Goal: Answer question/provide support: Share knowledge or assist other users

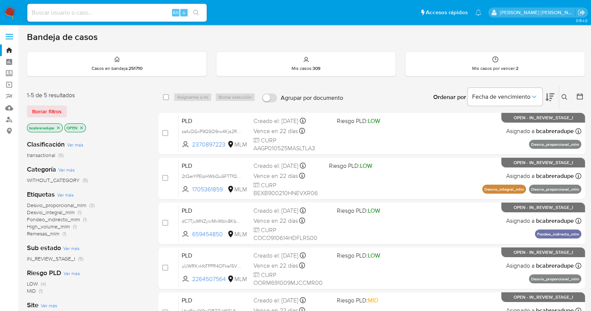
click at [58, 128] on icon "close-filter" at bounding box center [58, 128] width 4 height 4
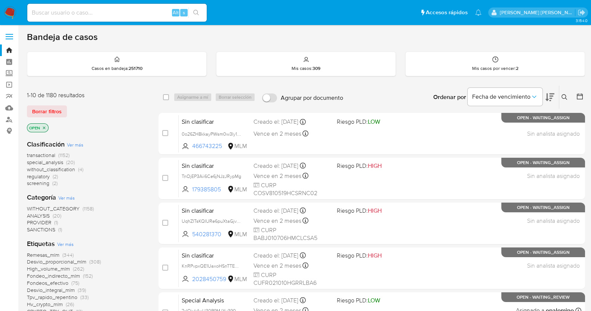
click at [565, 96] on icon at bounding box center [565, 97] width 6 height 6
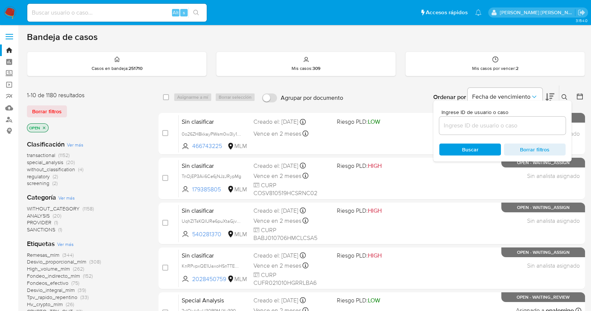
click at [480, 122] on input at bounding box center [502, 126] width 126 height 10
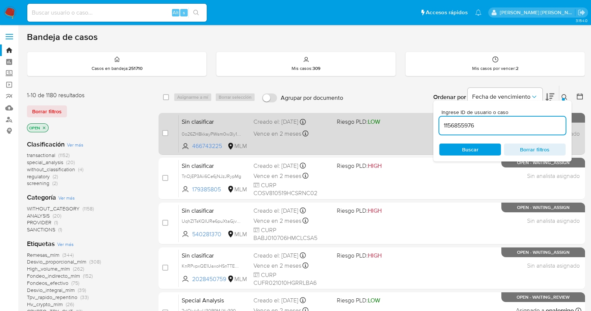
type input "1156855976"
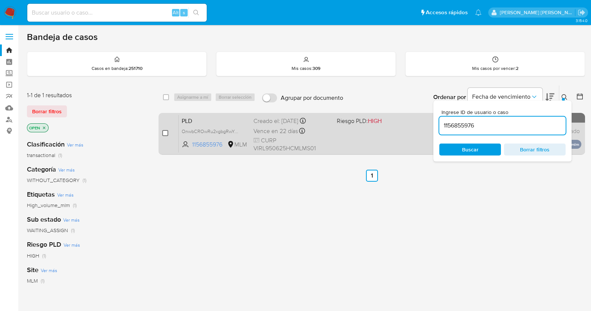
click at [163, 132] on input "checkbox" at bounding box center [165, 133] width 6 height 6
checkbox input "true"
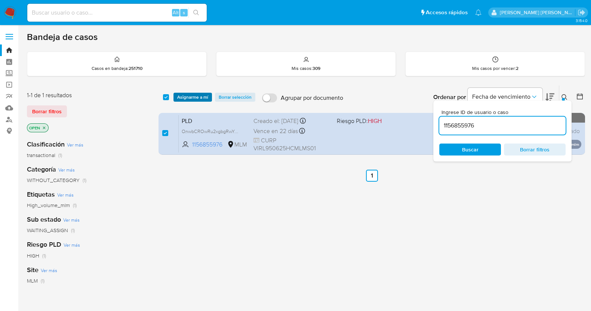
click at [197, 98] on span "Asignarme a mí" at bounding box center [192, 96] width 31 height 7
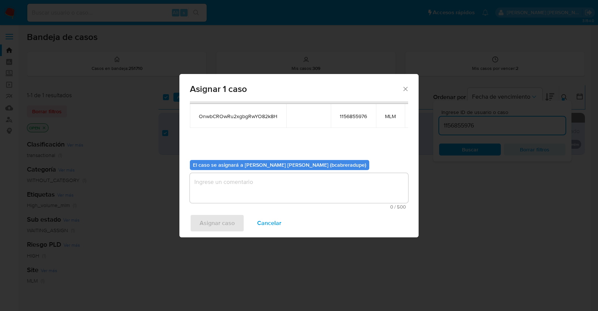
scroll to position [46, 0]
click at [319, 184] on textarea "assign-modal" at bounding box center [299, 186] width 218 height 30
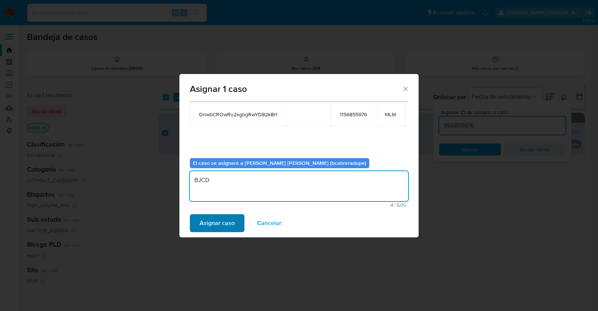
type textarea "BJCD"
click at [216, 221] on span "Asignar caso" at bounding box center [217, 223] width 35 height 16
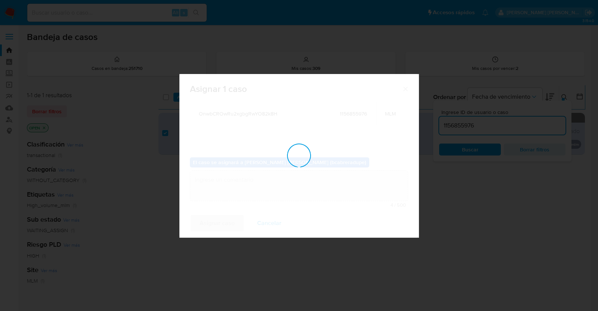
checkbox input "false"
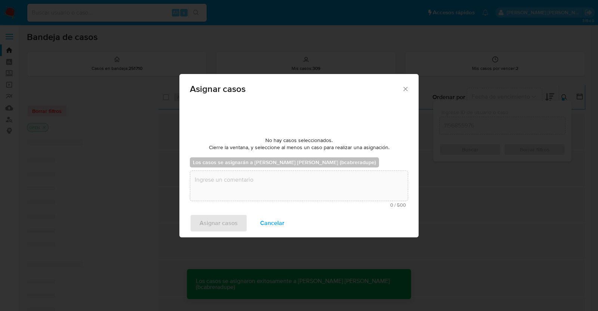
scroll to position [44, 0]
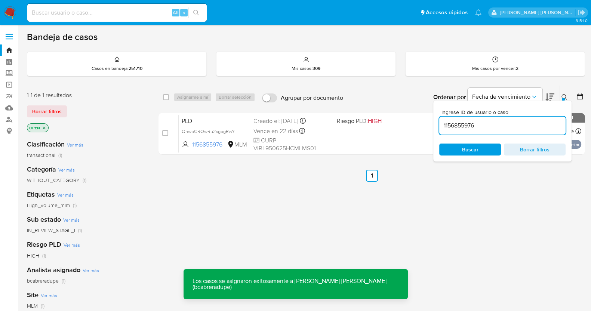
click at [470, 125] on input "1156855976" at bounding box center [502, 126] width 126 height 10
paste input "90136438"
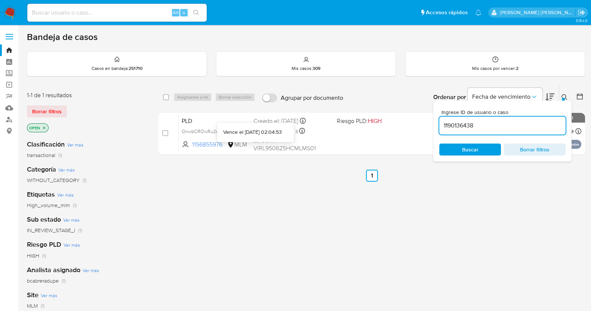
type input "1190136438"
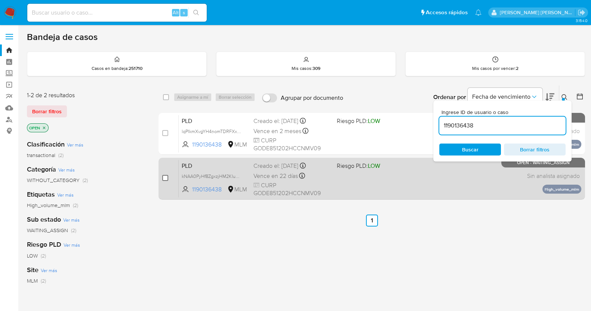
click at [166, 179] on input "checkbox" at bounding box center [165, 178] width 6 height 6
checkbox input "true"
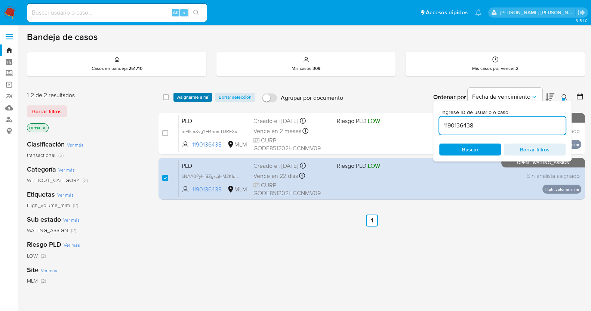
click at [196, 98] on span "Asignarme a mí" at bounding box center [192, 96] width 31 height 7
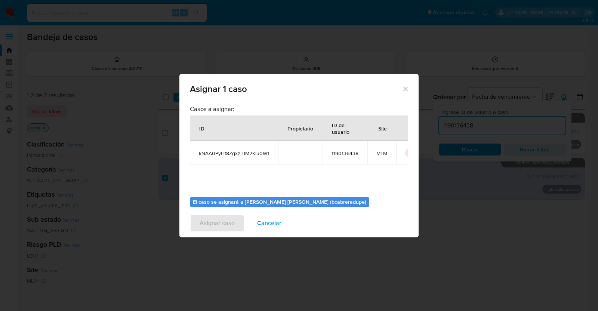
scroll to position [39, 0]
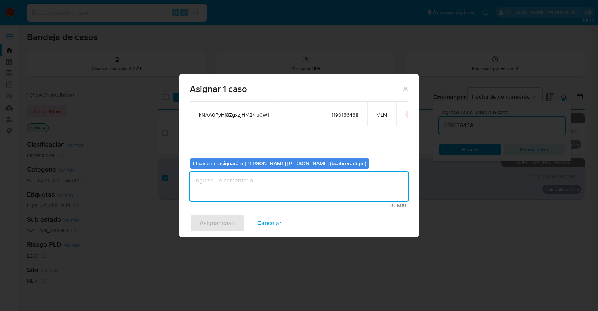
click at [315, 184] on textarea "assign-modal" at bounding box center [299, 187] width 218 height 30
type textarea "BJCD"
click at [234, 220] on button "Asignar caso" at bounding box center [217, 223] width 55 height 18
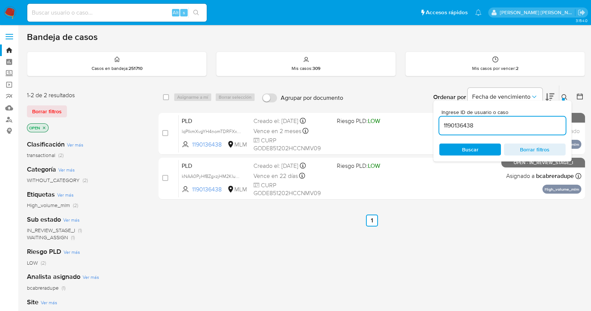
click at [464, 122] on input "1190136438" at bounding box center [502, 126] width 126 height 10
paste input "334901927"
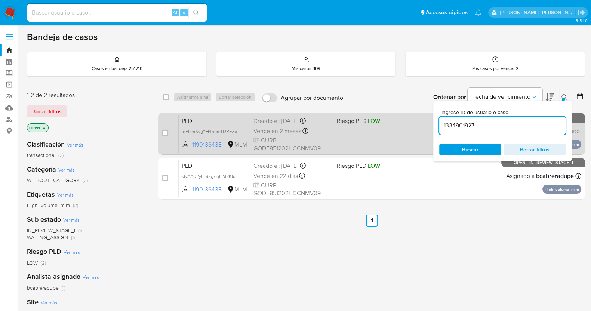
type input "1334901927"
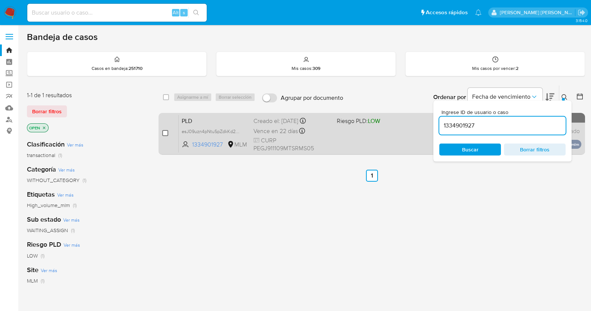
click at [166, 134] on input "checkbox" at bounding box center [165, 133] width 6 height 6
checkbox input "true"
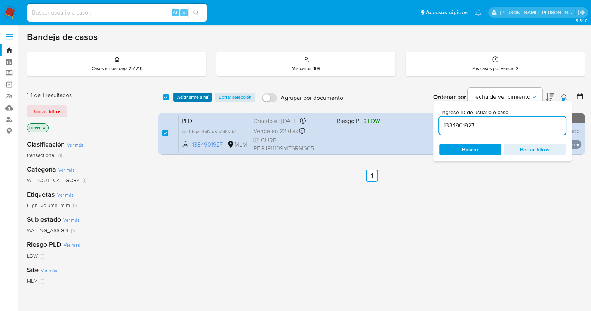
click at [198, 99] on span "Asignarme a mí" at bounding box center [192, 96] width 31 height 7
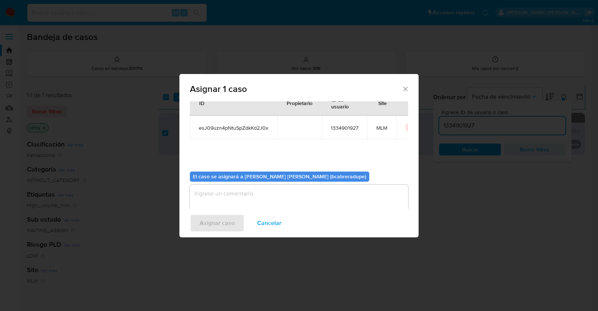
scroll to position [39, 0]
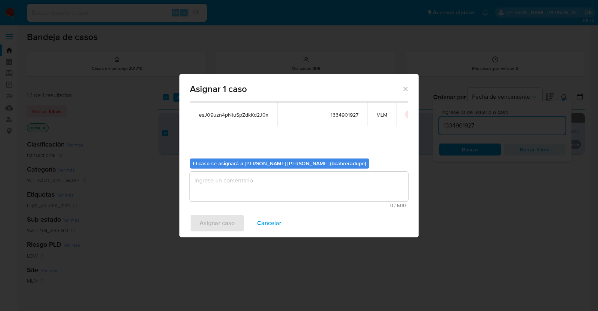
click at [284, 193] on textarea "assign-modal" at bounding box center [299, 187] width 218 height 30
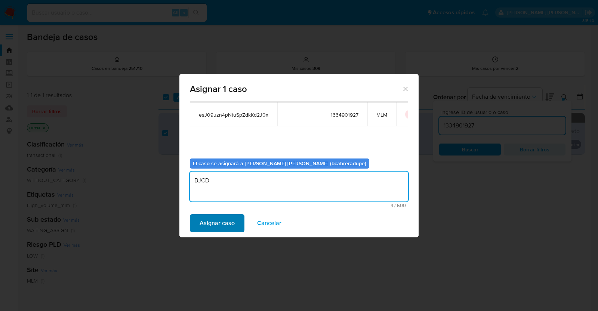
type textarea "BJCD"
click at [230, 220] on span "Asignar caso" at bounding box center [217, 223] width 35 height 16
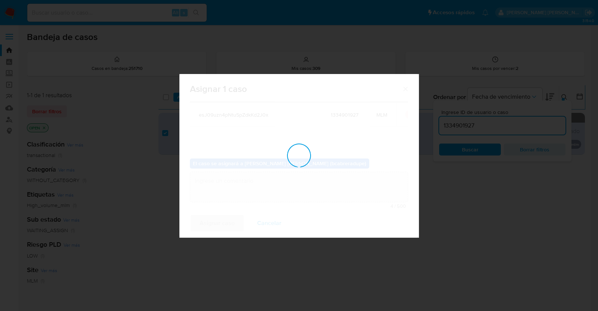
checkbox input "false"
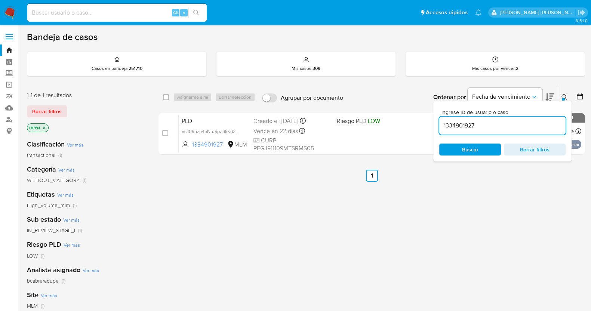
click at [465, 124] on input "1334901927" at bounding box center [502, 126] width 126 height 10
paste input "46570046"
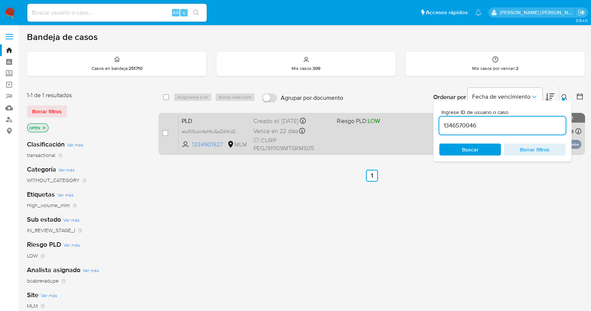
type input "1346570046"
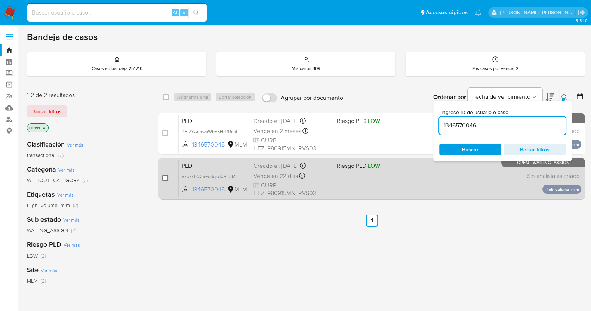
click at [166, 176] on input "checkbox" at bounding box center [165, 178] width 6 height 6
checkbox input "true"
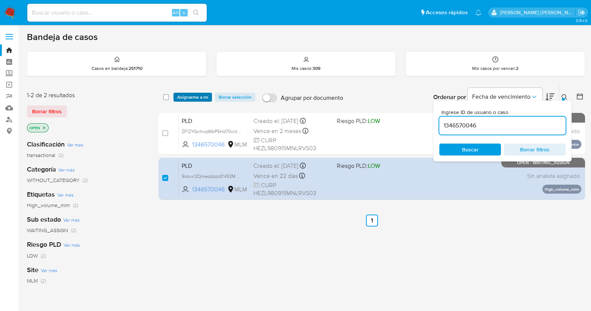
click at [202, 96] on span "Asignarme a mí" at bounding box center [192, 96] width 31 height 7
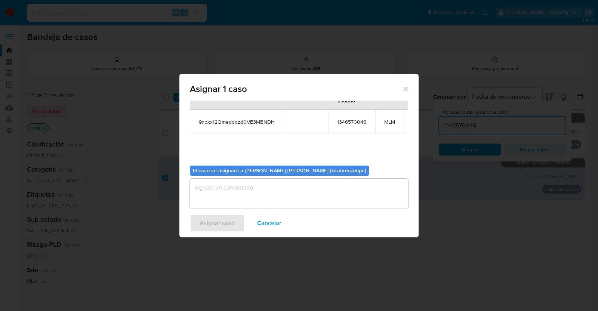
scroll to position [46, 0]
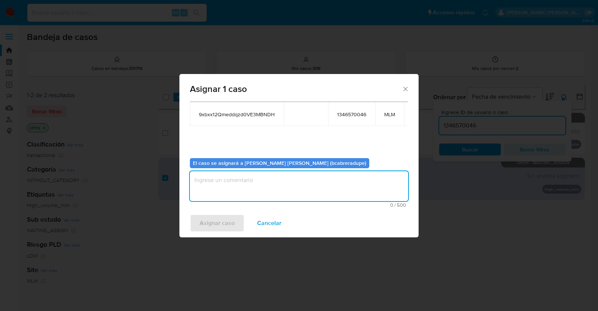
click at [320, 178] on textarea "assign-modal" at bounding box center [299, 186] width 218 height 30
type textarea "BJCD"
click at [209, 219] on span "Asignar caso" at bounding box center [217, 223] width 35 height 16
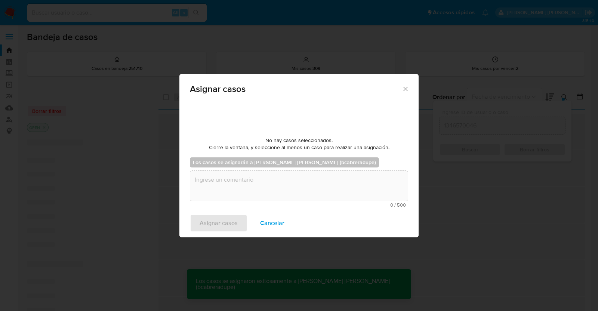
scroll to position [44, 0]
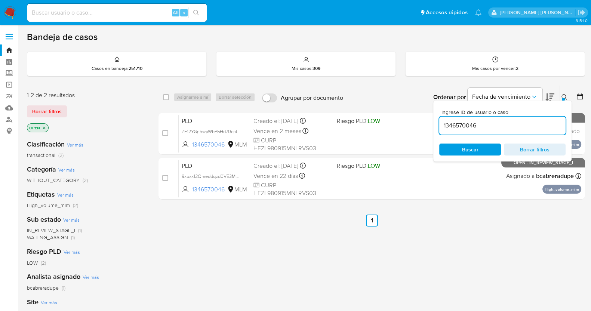
click at [466, 126] on input "1346570046" at bounding box center [502, 126] width 126 height 10
paste input "460514633"
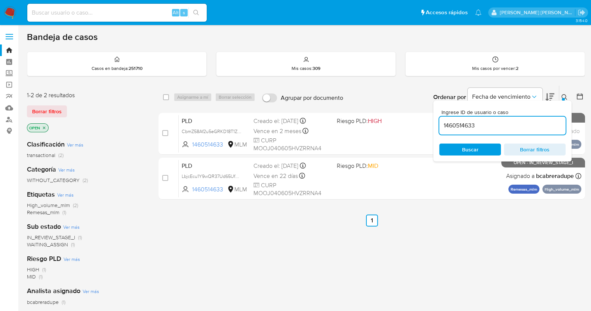
click at [465, 125] on input "1460514633" at bounding box center [502, 126] width 126 height 10
paste input "770270759"
type input "1770270759"
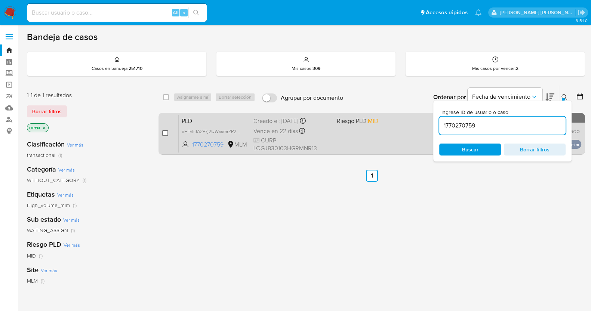
click at [165, 130] on input "checkbox" at bounding box center [165, 133] width 6 height 6
checkbox input "true"
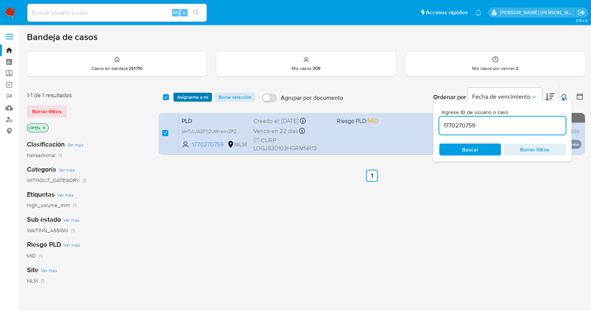
click at [197, 96] on span "Asignarme a mí" at bounding box center [192, 96] width 31 height 7
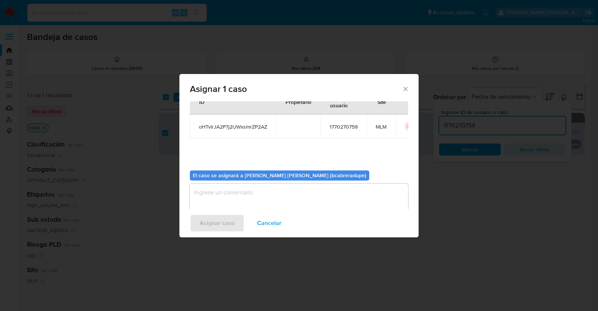
scroll to position [39, 0]
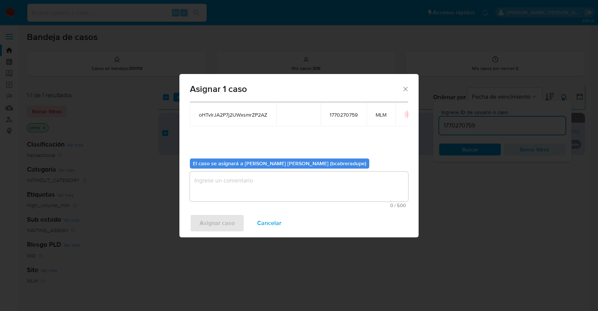
click at [276, 184] on textarea "assign-modal" at bounding box center [299, 187] width 218 height 30
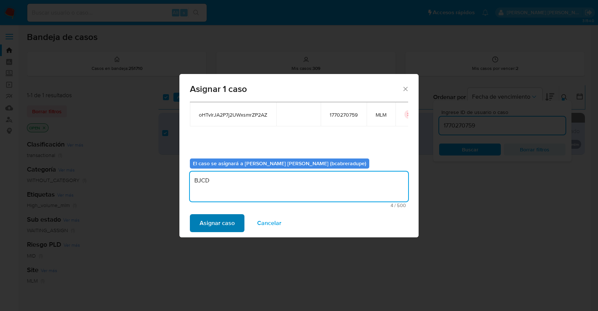
type textarea "BJCD"
click at [228, 226] on span "Asignar caso" at bounding box center [217, 223] width 35 height 16
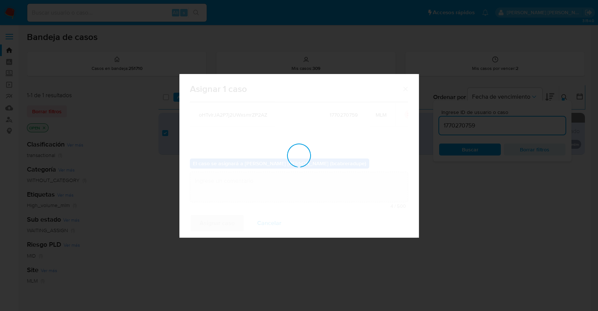
checkbox input "false"
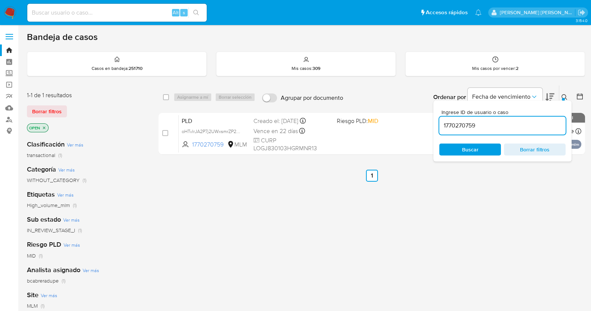
click at [459, 125] on input "1770270759" at bounding box center [502, 126] width 126 height 10
paste input "858076085"
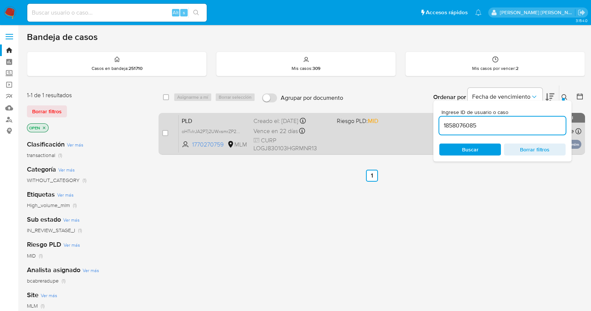
type input "1858076085"
click at [165, 132] on input "checkbox" at bounding box center [165, 133] width 6 height 6
checkbox input "true"
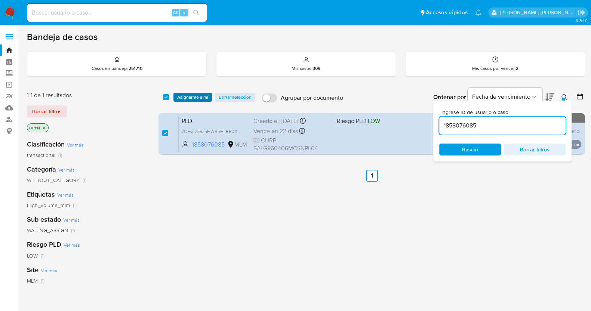
click at [196, 101] on span "Asignarme a mí" at bounding box center [192, 96] width 31 height 7
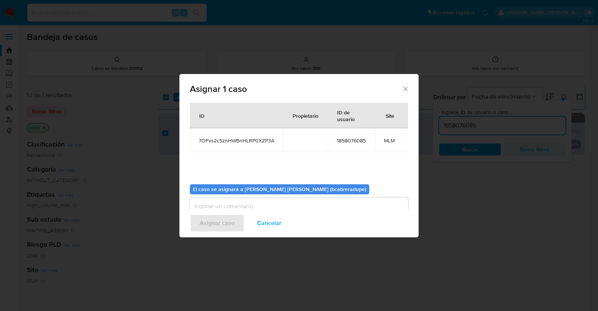
scroll to position [46, 0]
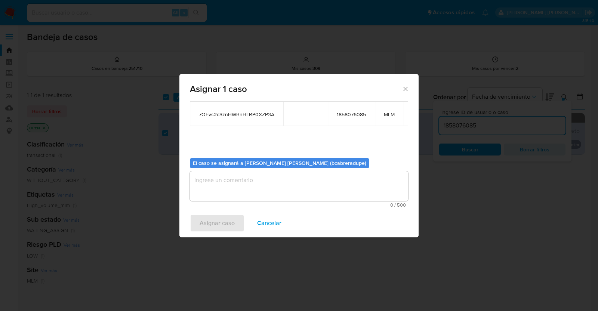
click at [327, 171] on textarea "assign-modal" at bounding box center [299, 186] width 218 height 30
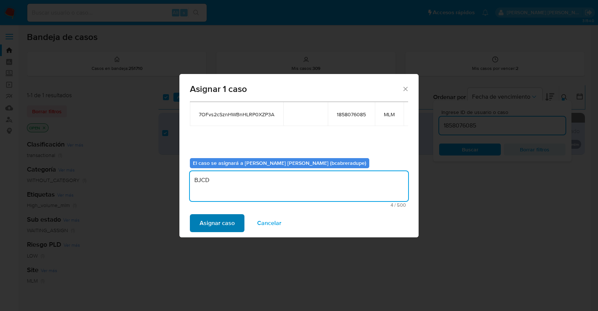
type textarea "BJCD"
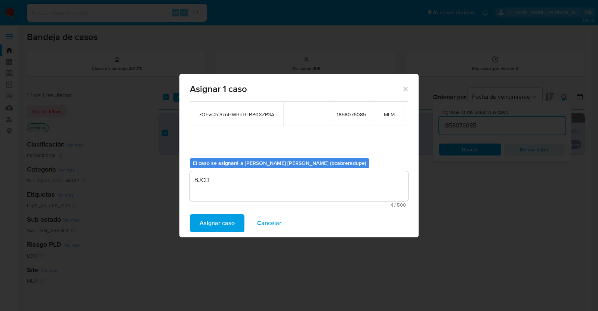
click at [234, 222] on button "Asignar caso" at bounding box center [217, 223] width 55 height 18
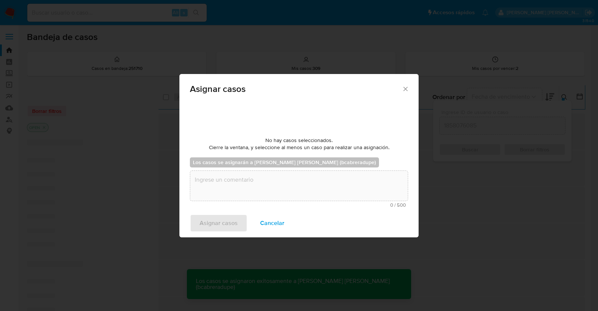
checkbox input "false"
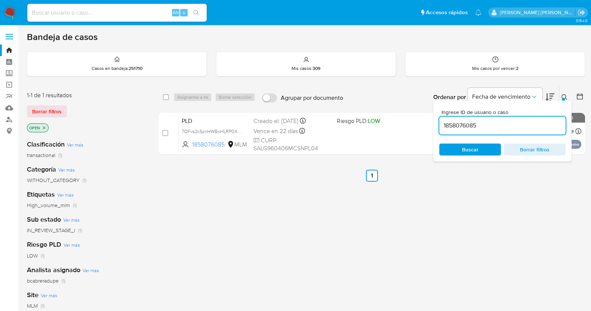
click at [467, 124] on input "1858076085" at bounding box center [502, 126] width 126 height 10
paste input "97549212"
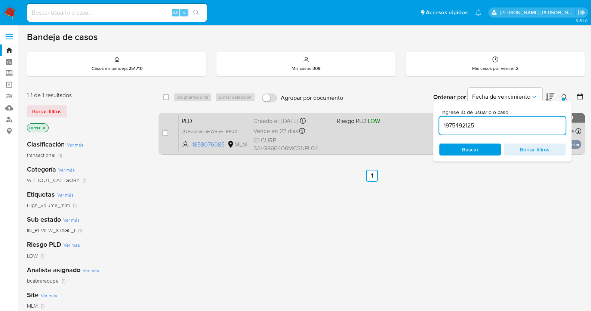
type input "1975492125"
click at [168, 130] on div "case-item-checkbox No es posible asignar el caso" at bounding box center [170, 134] width 16 height 38
click at [167, 132] on input "checkbox" at bounding box center [165, 133] width 6 height 6
checkbox input "true"
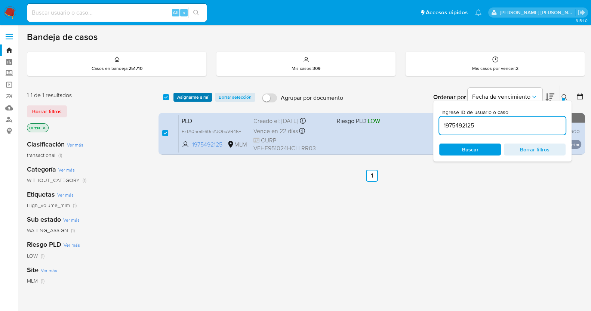
click at [202, 99] on span "Asignarme a mí" at bounding box center [192, 96] width 31 height 7
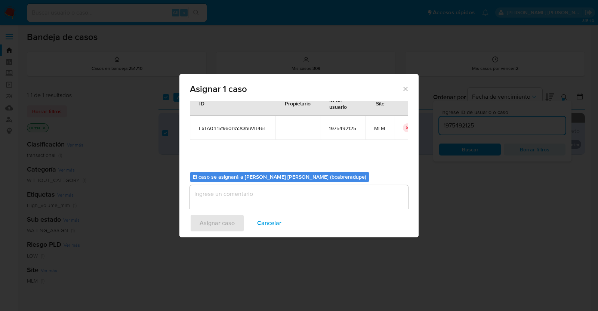
scroll to position [39, 0]
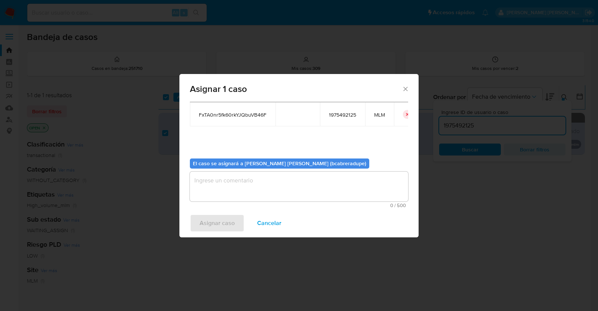
click at [305, 193] on textarea "assign-modal" at bounding box center [299, 187] width 218 height 30
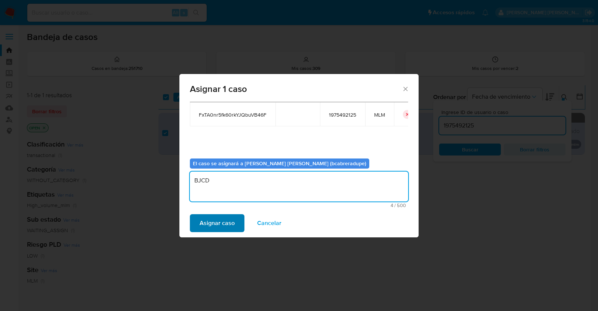
type textarea "BJCD"
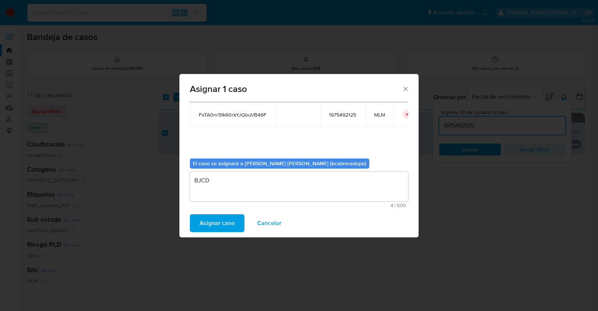
click at [226, 228] on span "Asignar caso" at bounding box center [217, 223] width 35 height 16
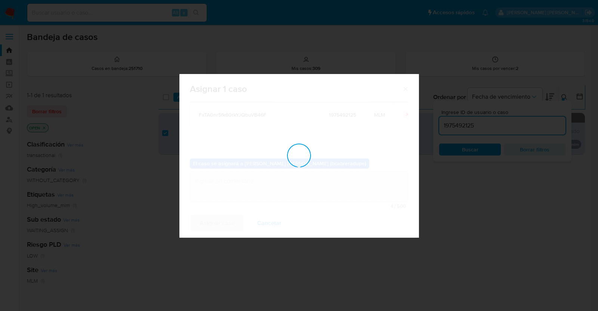
checkbox input "false"
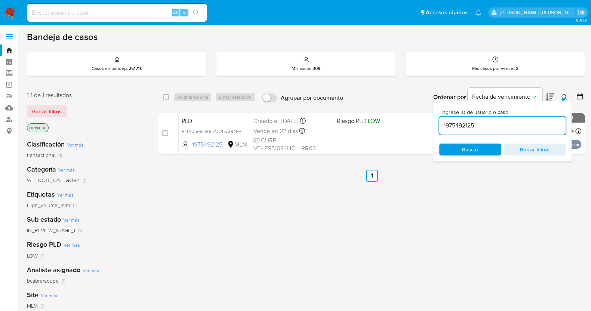
click at [462, 122] on input "1975492125" at bounding box center [502, 126] width 126 height 10
paste input "2207141579"
type input "2207141579"
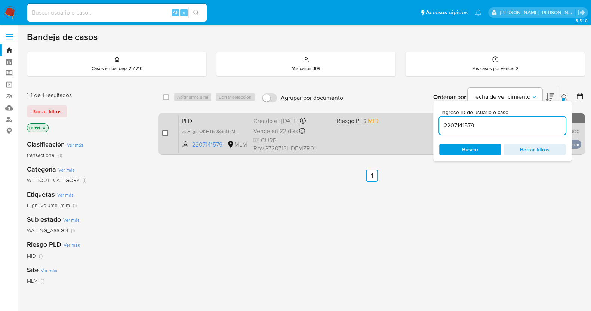
click at [166, 132] on input "checkbox" at bounding box center [165, 133] width 6 height 6
checkbox input "true"
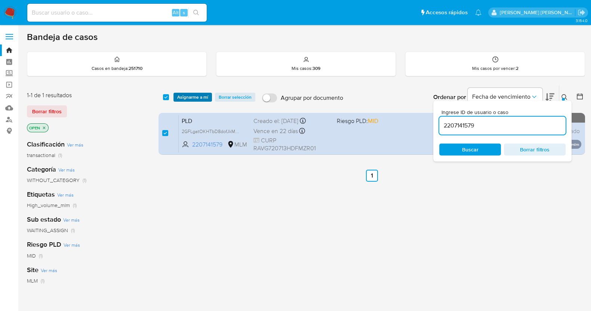
click at [202, 97] on span "Asignarme a mí" at bounding box center [192, 96] width 31 height 7
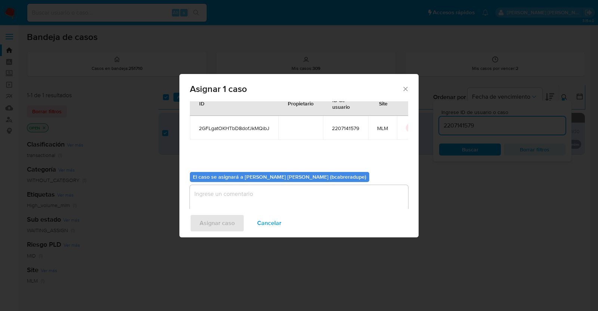
scroll to position [39, 0]
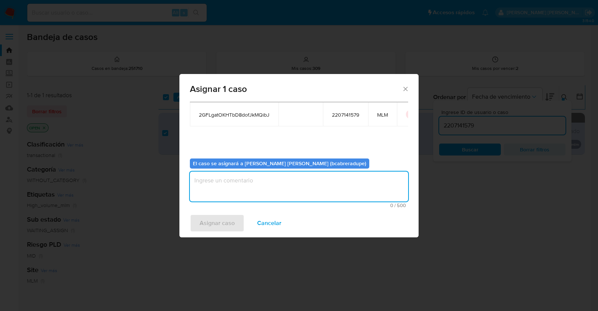
click at [316, 177] on textarea "assign-modal" at bounding box center [299, 187] width 218 height 30
type textarea "BJCD"
click at [227, 218] on span "Asignar caso" at bounding box center [217, 223] width 35 height 16
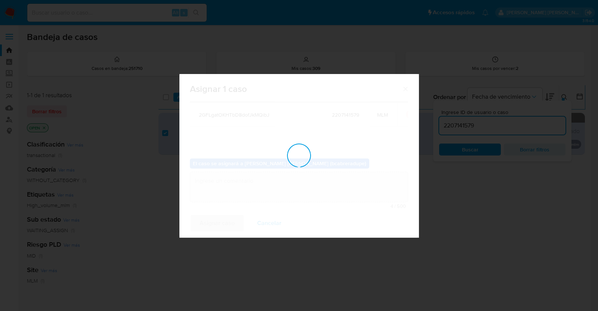
checkbox input "false"
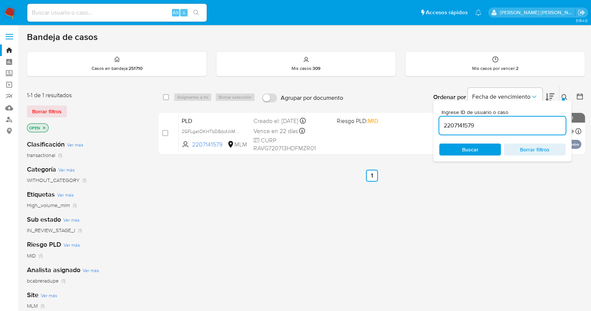
click at [445, 126] on input "2207141579" at bounding box center [502, 126] width 126 height 10
paste input "53377960"
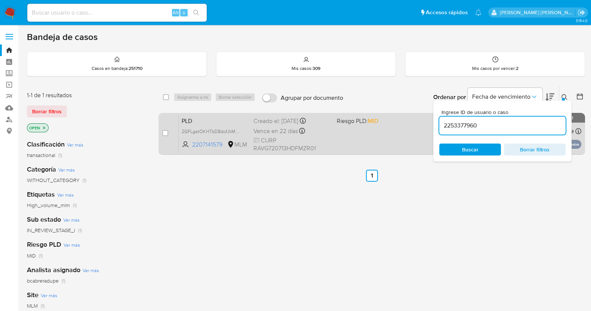
type input "2253377960"
click at [164, 133] on input "checkbox" at bounding box center [165, 133] width 6 height 6
checkbox input "true"
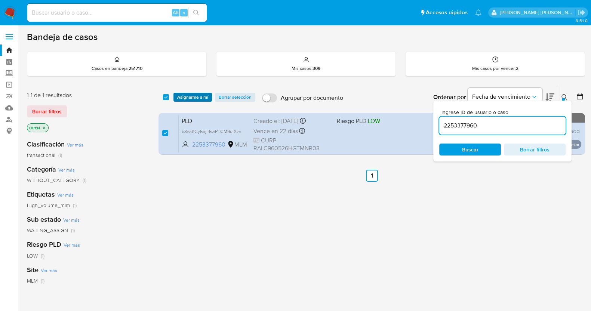
click at [198, 97] on span "Asignarme a mí" at bounding box center [192, 96] width 31 height 7
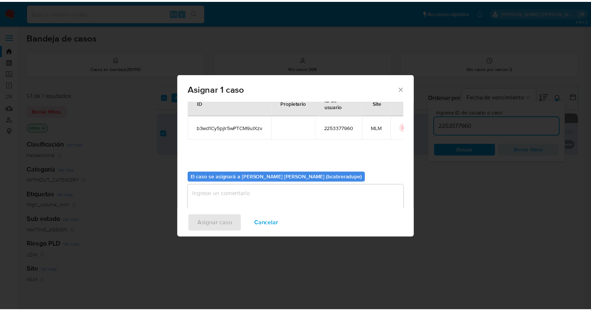
scroll to position [39, 0]
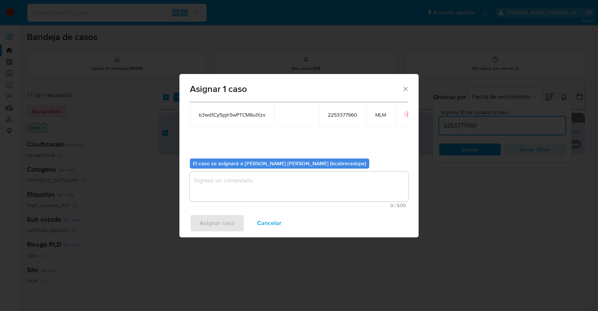
click at [293, 184] on textarea "assign-modal" at bounding box center [299, 187] width 218 height 30
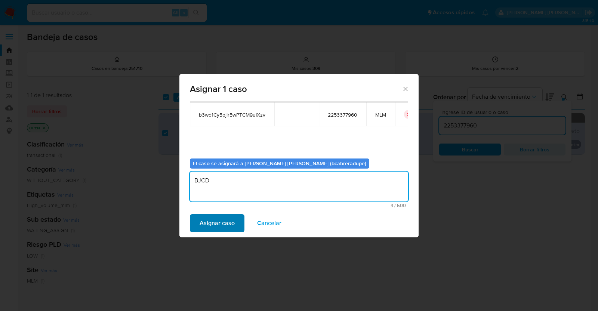
type textarea "BJCD"
click at [235, 219] on button "Asignar caso" at bounding box center [217, 223] width 55 height 18
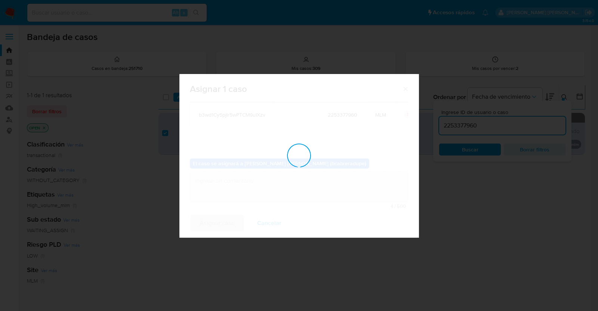
checkbox input "false"
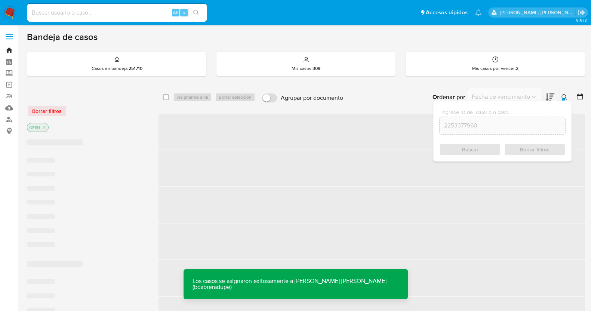
click at [9, 49] on link "Bandeja" at bounding box center [44, 50] width 89 height 12
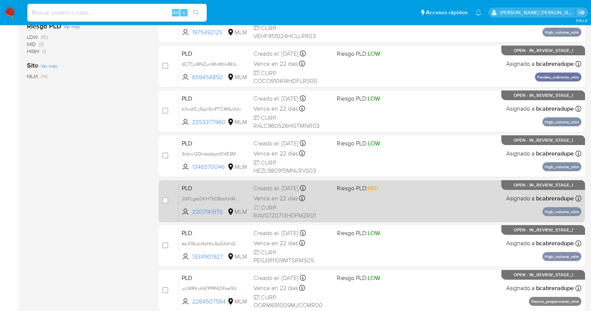
scroll to position [279, 0]
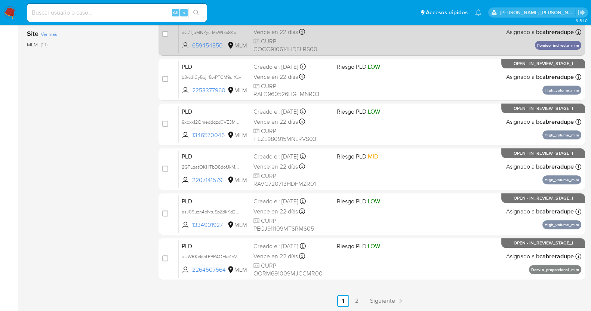
drag, startPoint x: 388, startPoint y: 304, endPoint x: 389, endPoint y: 298, distance: 6.1
click at [388, 303] on span "Siguiente" at bounding box center [382, 301] width 25 height 6
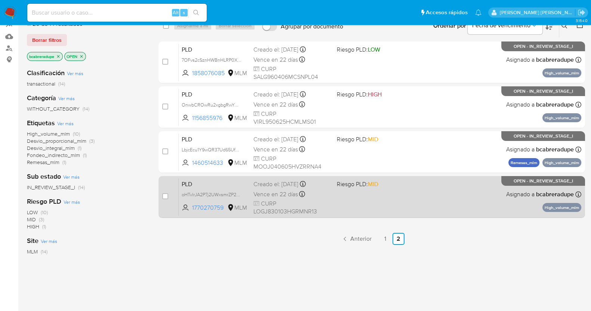
scroll to position [117, 0]
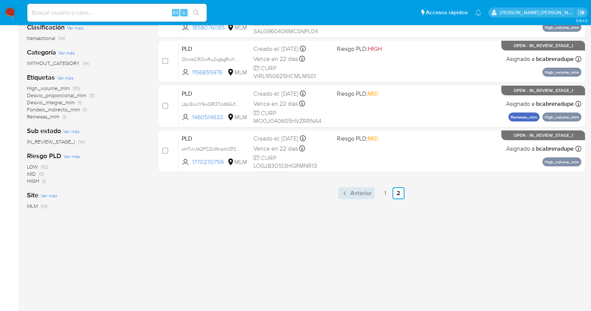
click at [366, 190] on span "Anterior" at bounding box center [360, 193] width 21 height 6
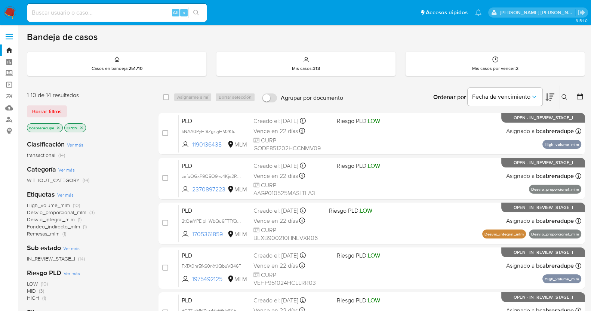
click at [61, 128] on p "bcabreradupe" at bounding box center [44, 128] width 35 height 8
click at [60, 127] on icon "close-filter" at bounding box center [58, 128] width 4 height 4
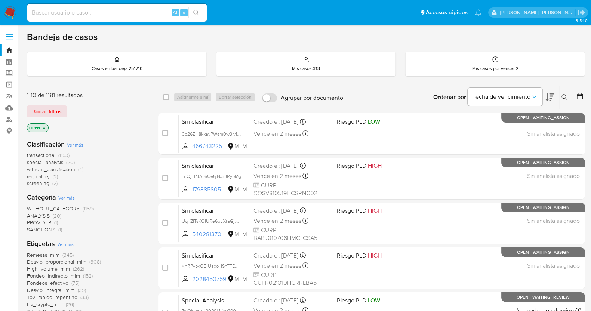
click at [562, 98] on icon at bounding box center [565, 97] width 6 height 6
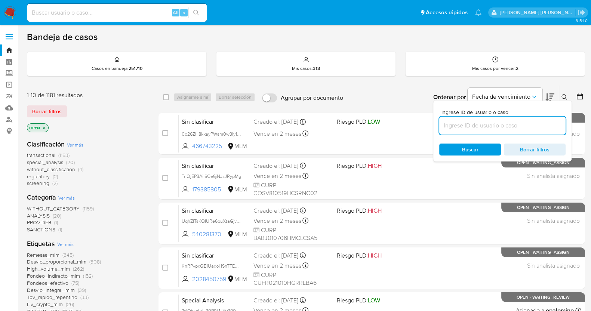
click at [502, 121] on input at bounding box center [502, 126] width 126 height 10
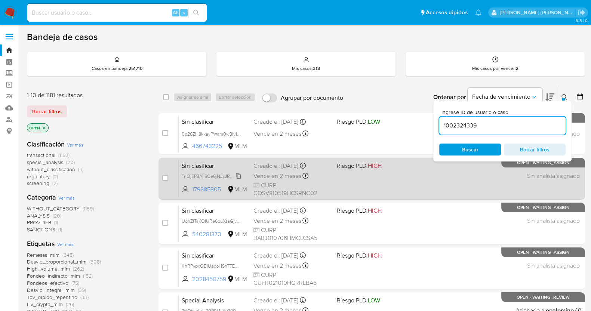
type input "1002324339"
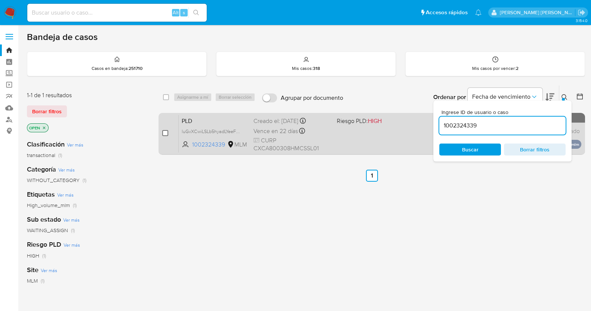
click at [165, 132] on input "checkbox" at bounding box center [165, 133] width 6 height 6
checkbox input "true"
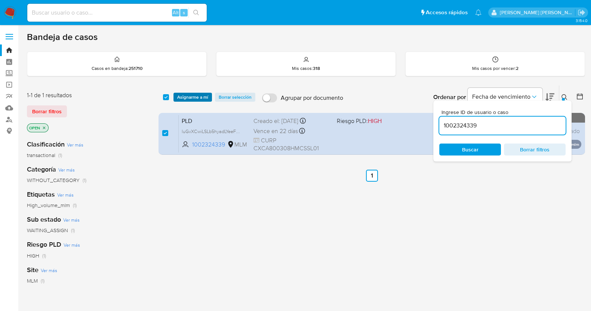
click at [203, 96] on span "Asignarme a mí" at bounding box center [192, 96] width 31 height 7
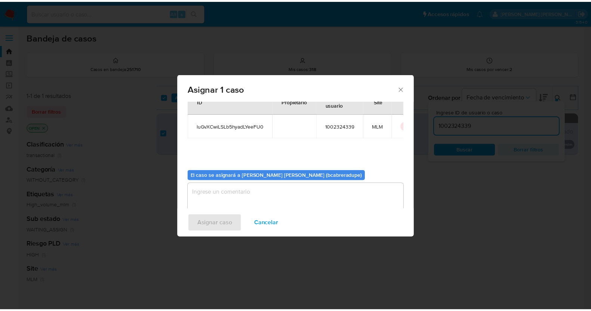
scroll to position [39, 0]
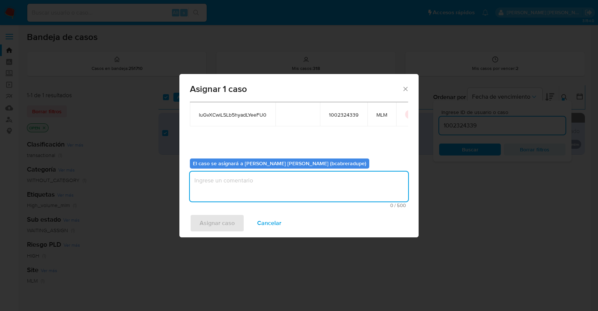
click at [334, 174] on textarea "assign-modal" at bounding box center [299, 187] width 218 height 30
type textarea "BJCD"
click at [226, 228] on span "Asignar caso" at bounding box center [217, 223] width 35 height 16
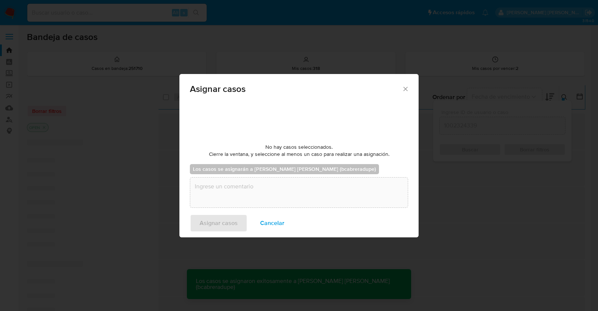
checkbox input "false"
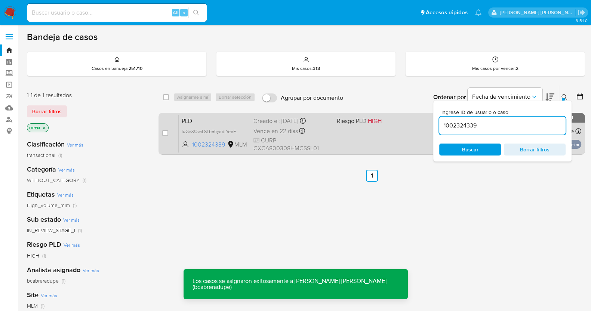
click at [263, 125] on div "PLD luGvXCwiLSLb5hyadLYeeFU0 1002324339 MLM Riesgo PLD: HIGH Creado el: 12/07/2…" at bounding box center [380, 134] width 403 height 38
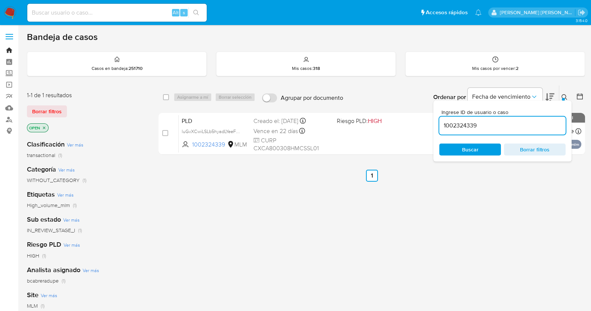
click at [10, 50] on link "Bandeja" at bounding box center [44, 50] width 89 height 12
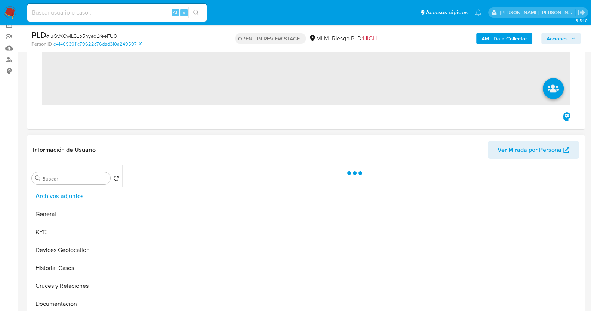
scroll to position [93, 0]
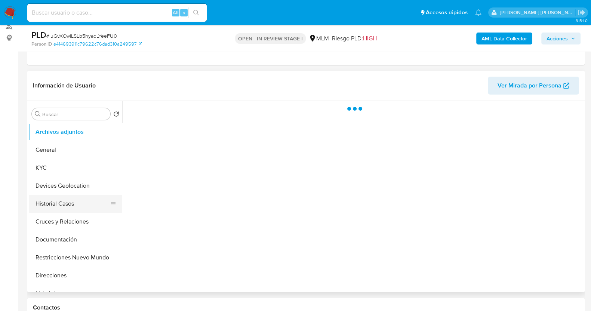
click at [66, 201] on button "Historial Casos" at bounding box center [72, 204] width 87 height 18
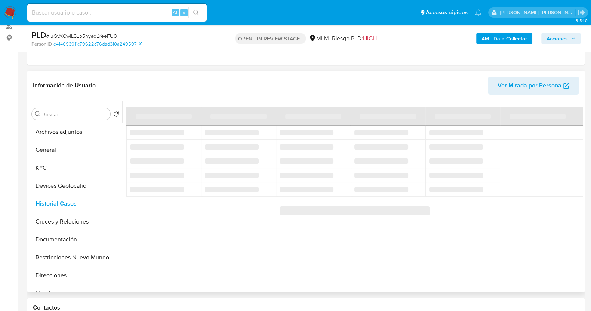
select select "10"
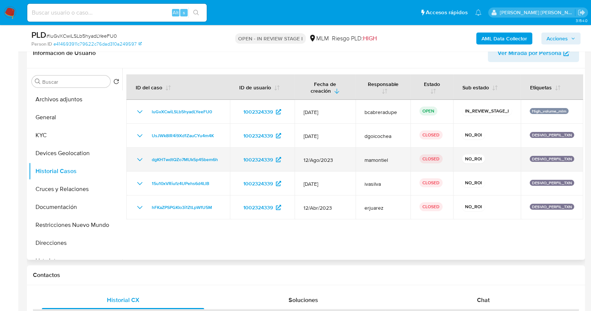
scroll to position [140, 0]
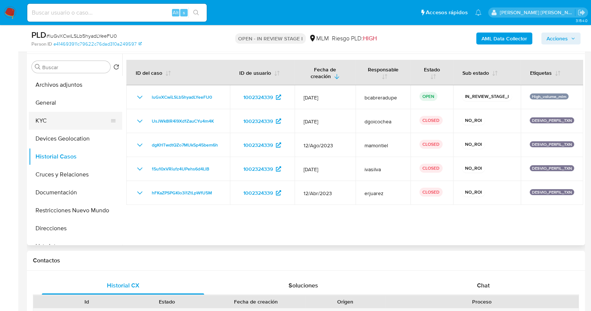
drag, startPoint x: 41, startPoint y: 118, endPoint x: 105, endPoint y: 123, distance: 64.1
click at [41, 118] on button "KYC" at bounding box center [72, 121] width 87 height 18
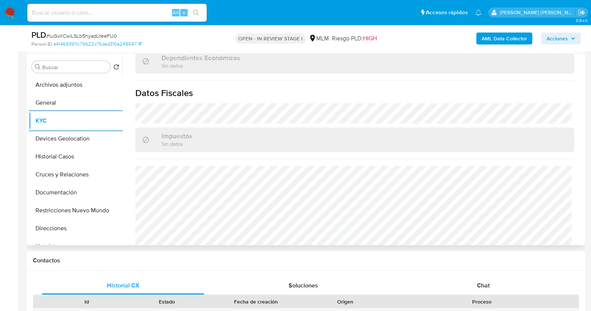
scroll to position [462, 0]
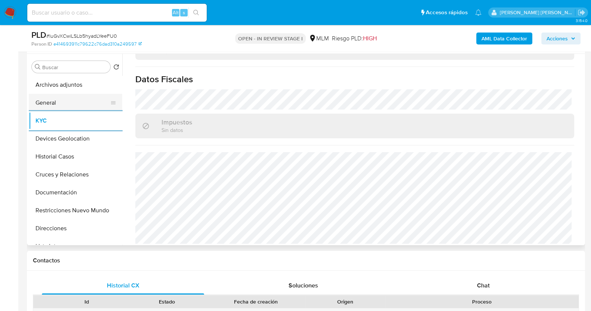
drag, startPoint x: 66, startPoint y: 98, endPoint x: 106, endPoint y: 101, distance: 40.1
click at [66, 98] on button "General" at bounding box center [72, 103] width 87 height 18
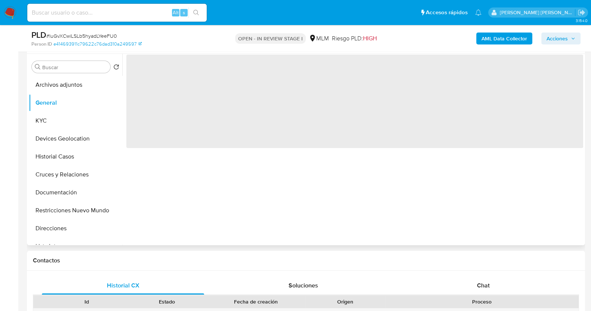
scroll to position [0, 0]
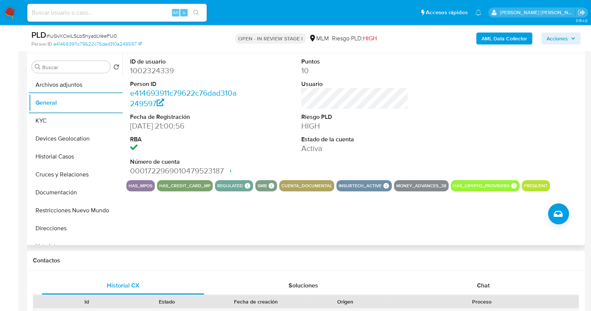
drag, startPoint x: 64, startPoint y: 135, endPoint x: 123, endPoint y: 131, distance: 60.0
click at [64, 135] on button "Devices Geolocation" at bounding box center [75, 139] width 93 height 18
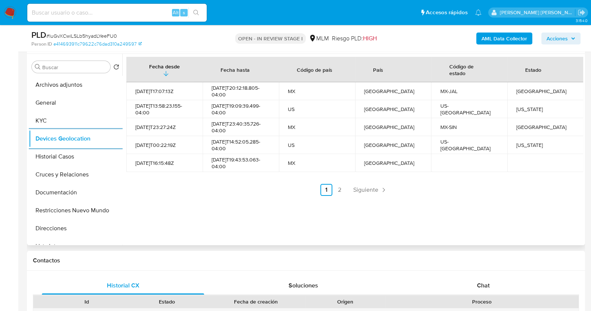
click at [369, 182] on div "Fecha desde Fecha hasta Código de país País Código de estado Estado 2021-12-23T…" at bounding box center [354, 126] width 457 height 139
click at [387, 193] on link "Siguiente" at bounding box center [370, 190] width 40 height 12
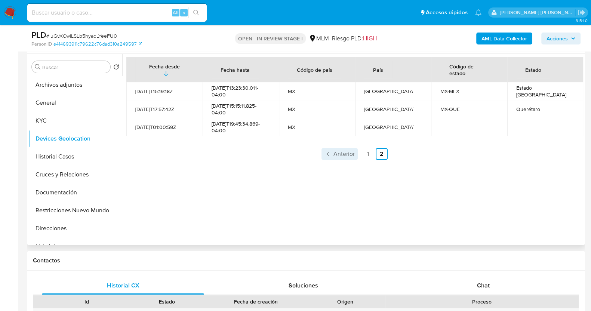
click at [335, 158] on link "Anterior" at bounding box center [340, 154] width 36 height 12
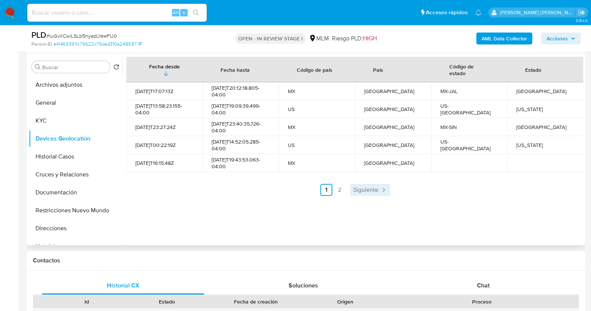
click at [380, 190] on icon "Paginación" at bounding box center [383, 189] width 7 height 7
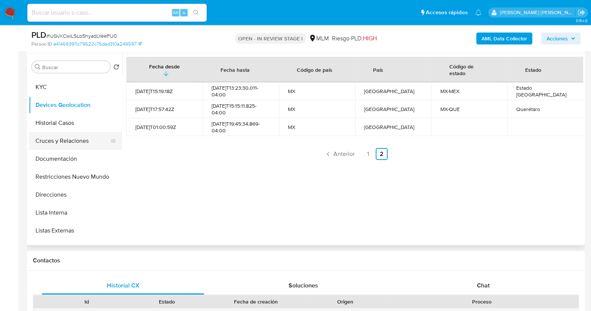
scroll to position [46, 0]
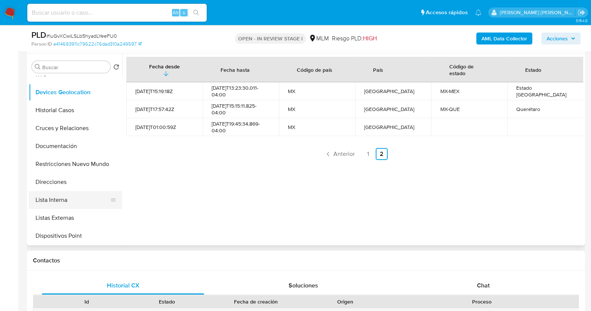
click at [60, 194] on button "Lista Interna" at bounding box center [72, 200] width 87 height 18
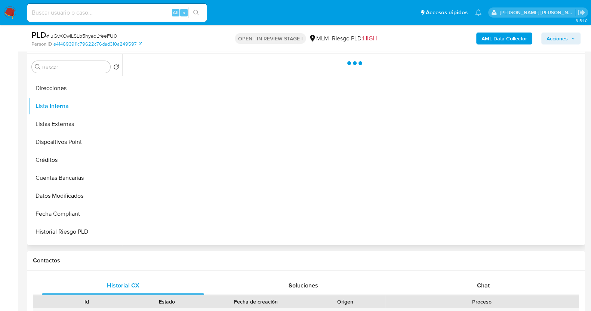
scroll to position [140, 0]
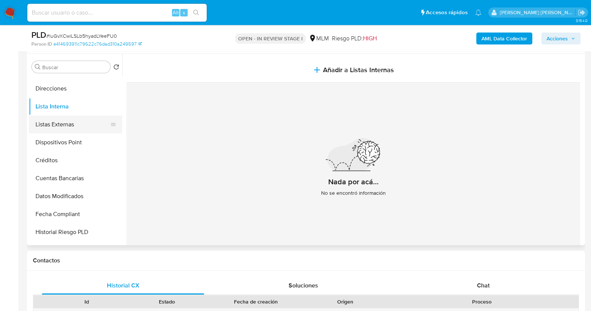
click at [65, 123] on button "Listas Externas" at bounding box center [72, 125] width 87 height 18
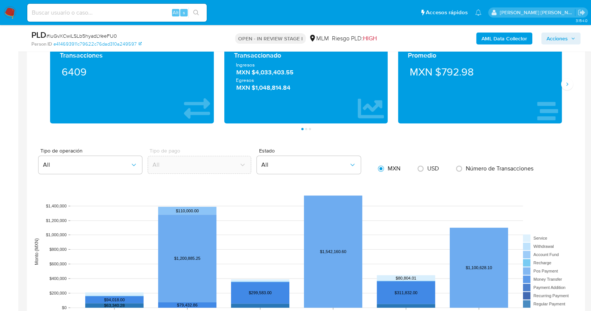
scroll to position [543, 0]
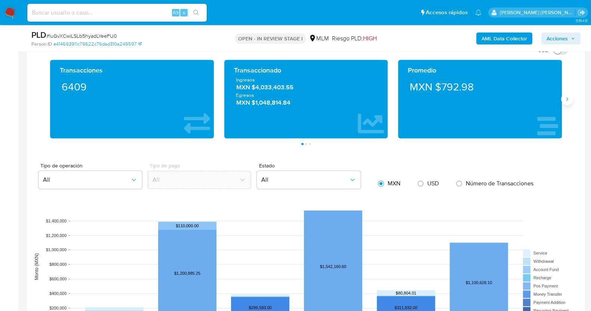
click at [565, 99] on icon "Siguiente" at bounding box center [567, 99] width 6 height 6
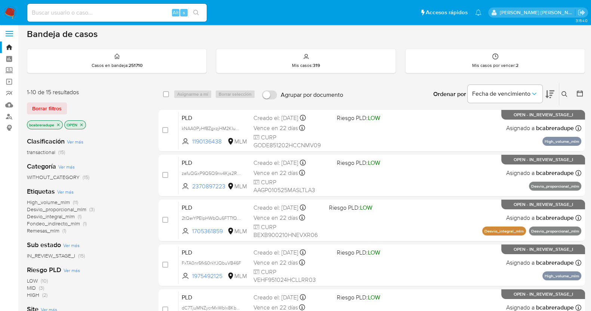
scroll to position [279, 0]
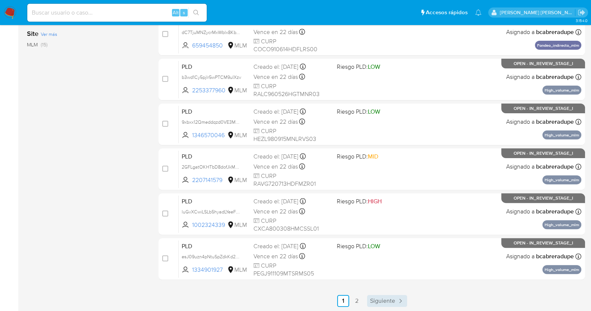
click at [392, 299] on span "Siguiente" at bounding box center [382, 301] width 25 height 6
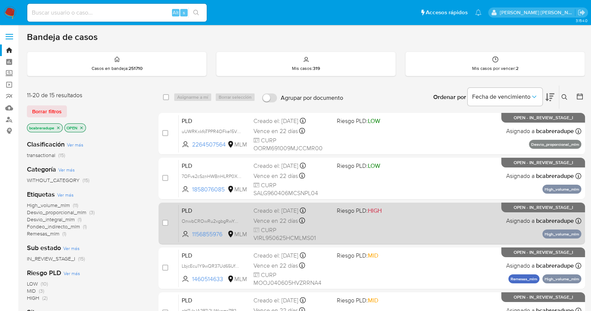
click at [278, 212] on div "Creado el: 12/07/2025 Creado el: 12/07/2025 02:04:53" at bounding box center [291, 211] width 77 height 8
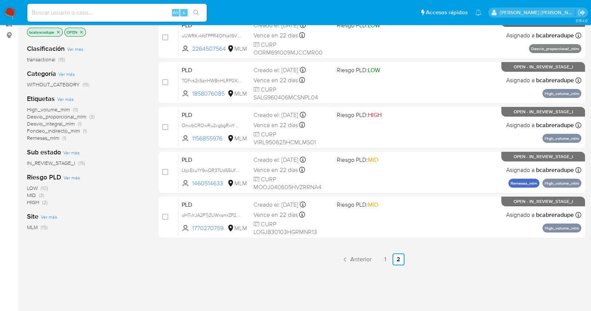
scroll to position [117, 0]
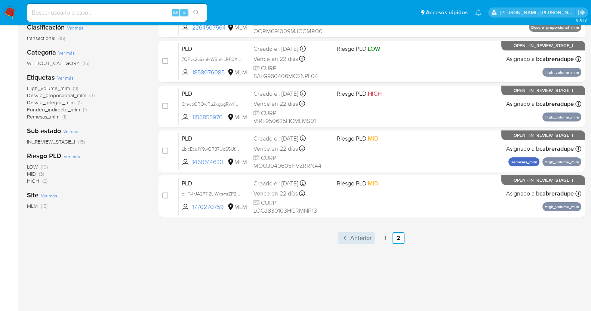
click at [364, 236] on span "Anterior" at bounding box center [360, 238] width 21 height 6
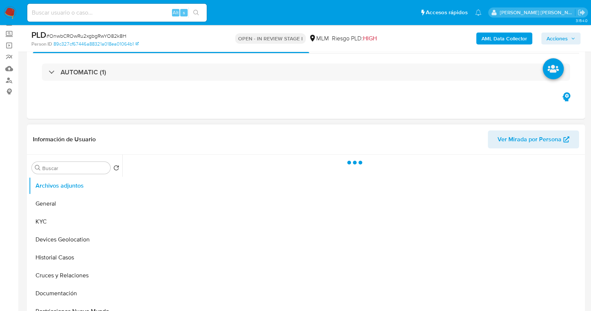
scroll to position [93, 0]
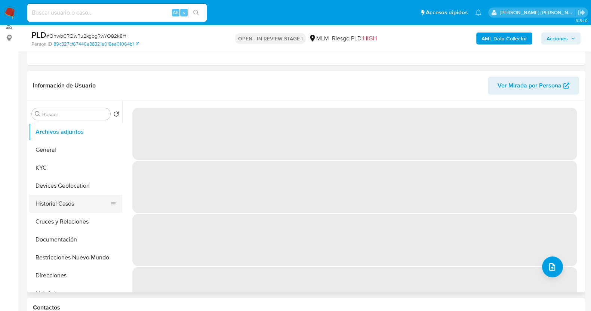
click at [62, 206] on button "Historial Casos" at bounding box center [72, 204] width 87 height 18
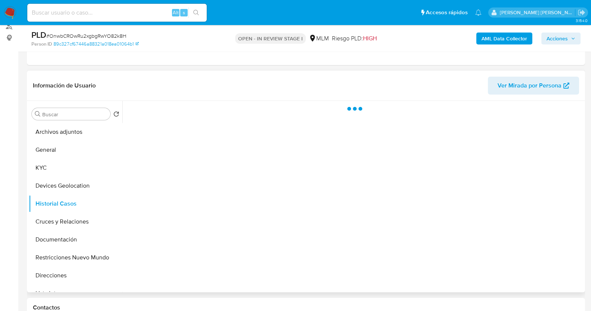
select select "10"
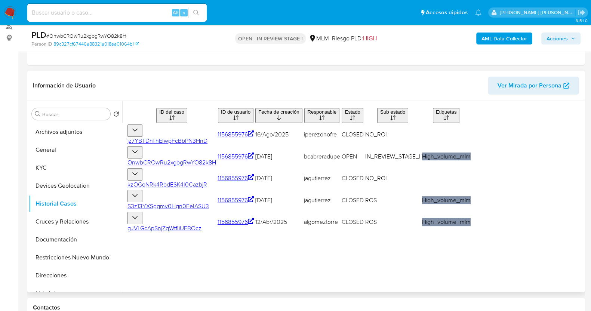
scroll to position [140, 0]
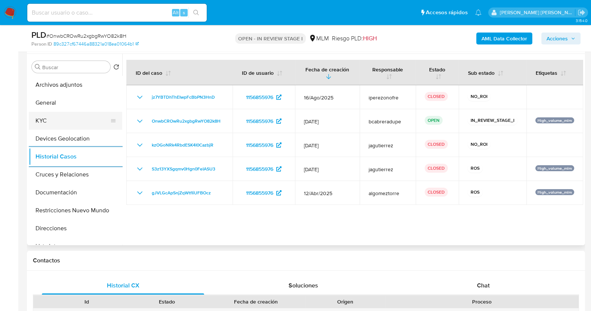
click at [57, 118] on button "KYC" at bounding box center [72, 121] width 87 height 18
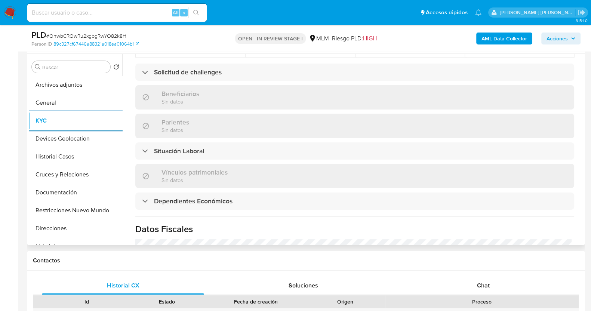
scroll to position [327, 0]
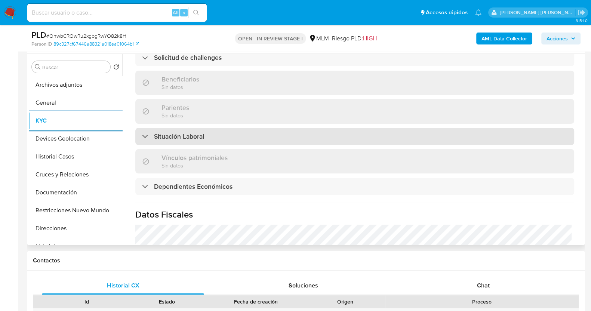
click at [293, 128] on div "Situación Laboral" at bounding box center [354, 136] width 439 height 17
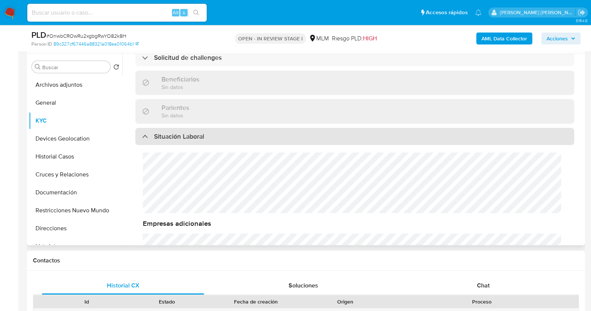
click at [293, 128] on div "Situación Laboral" at bounding box center [354, 136] width 439 height 17
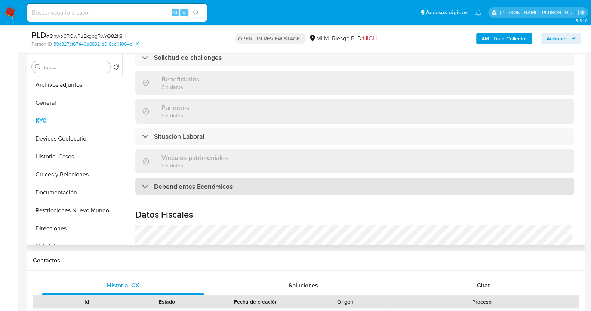
click at [279, 178] on div "Dependientes Económicos" at bounding box center [354, 186] width 439 height 17
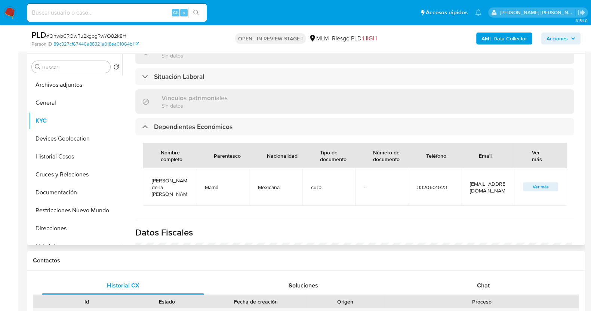
scroll to position [421, 0]
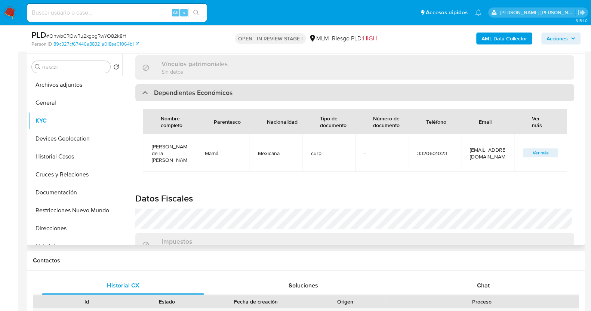
click at [230, 89] on h3 "Dependientes Económicos" at bounding box center [193, 93] width 79 height 8
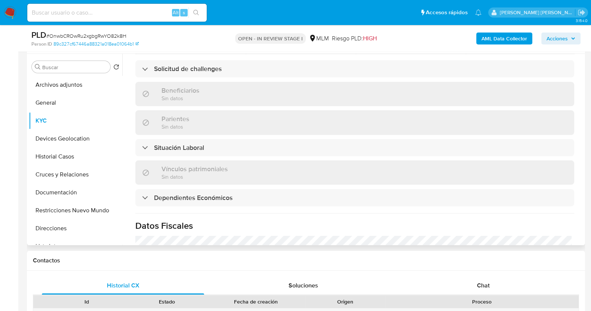
scroll to position [317, 0]
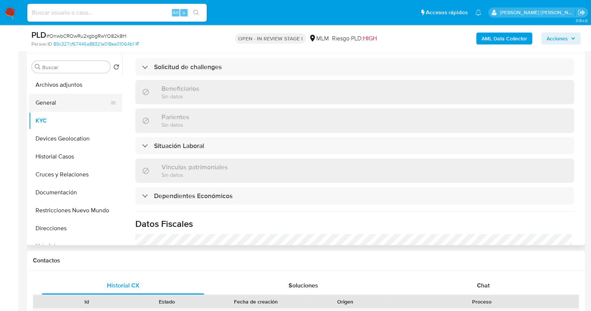
click at [80, 107] on button "General" at bounding box center [72, 103] width 87 height 18
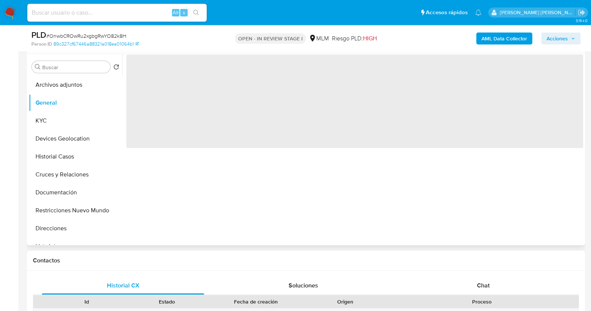
scroll to position [0, 0]
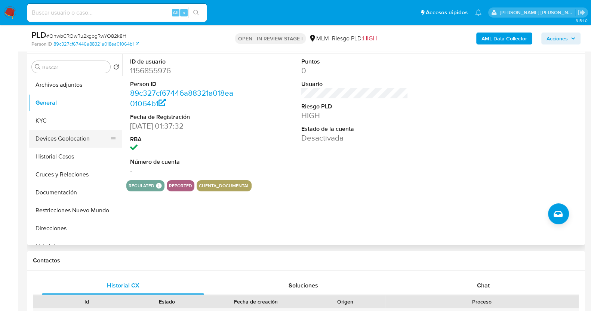
click at [74, 141] on button "Devices Geolocation" at bounding box center [72, 139] width 87 height 18
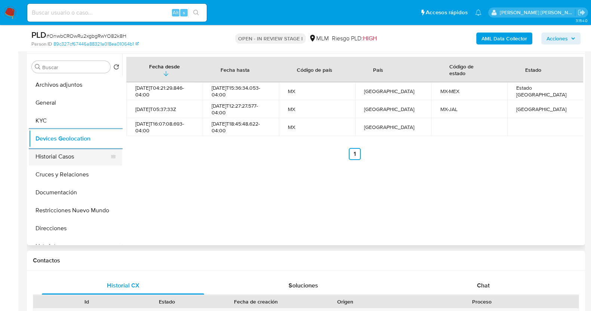
scroll to position [93, 0]
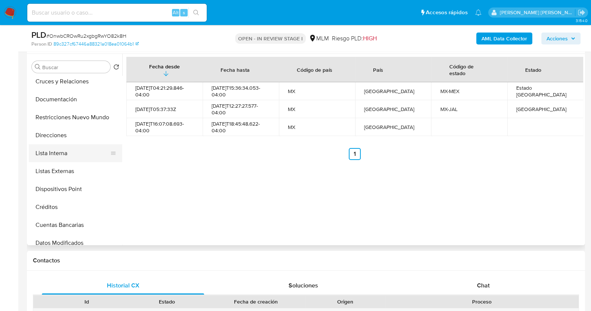
click at [60, 156] on button "Lista Interna" at bounding box center [72, 153] width 87 height 18
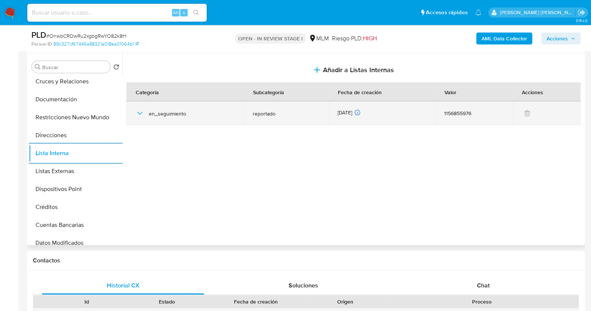
click at [139, 113] on icon "button" at bounding box center [139, 113] width 9 height 9
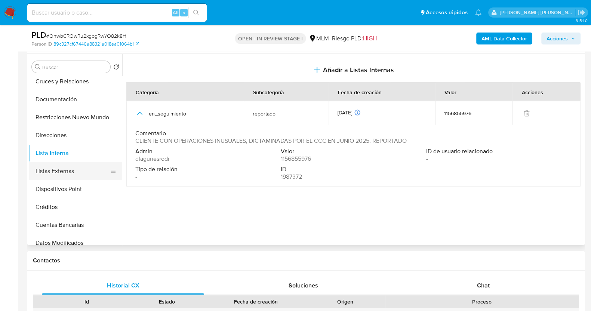
click at [73, 173] on button "Listas Externas" at bounding box center [72, 171] width 87 height 18
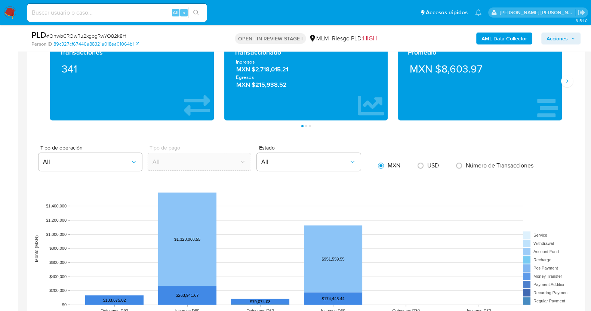
scroll to position [514, 0]
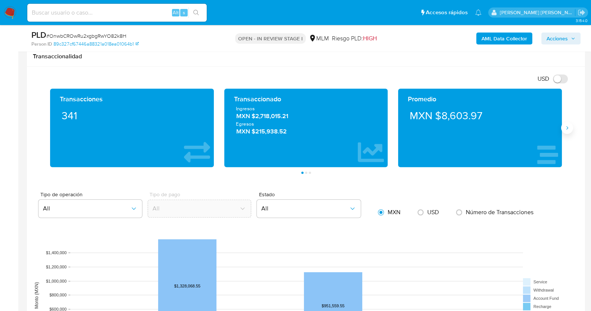
click at [568, 127] on icon "Siguiente" at bounding box center [567, 128] width 6 height 6
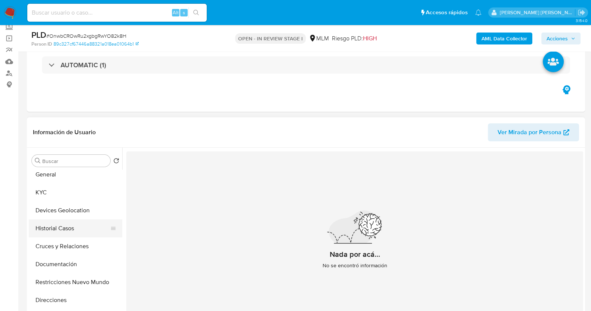
scroll to position [0, 0]
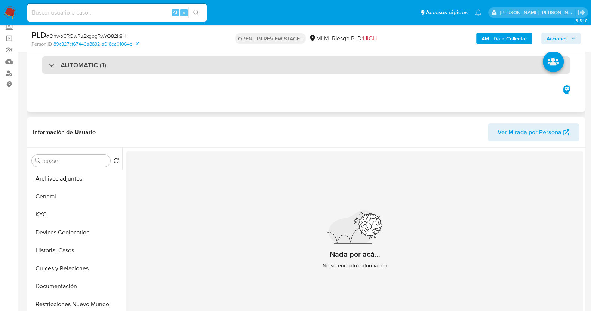
click at [58, 67] on div "AUTOMATIC (1)" at bounding box center [78, 65] width 58 height 8
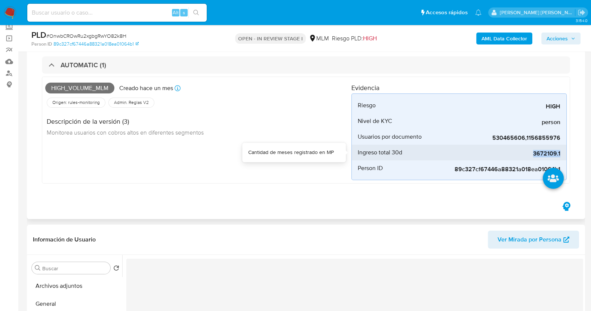
drag, startPoint x: 535, startPoint y: 154, endPoint x: 562, endPoint y: 156, distance: 27.3
click at [562, 156] on li "Ingreso total 30d 3672109.1" at bounding box center [459, 153] width 215 height 16
copy span "3672109.1"
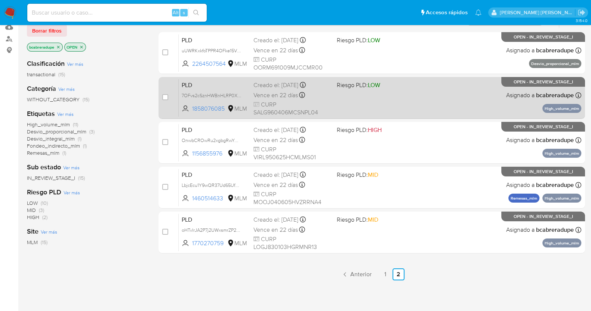
scroll to position [93, 0]
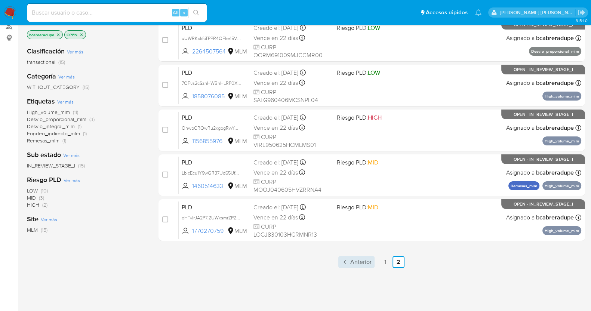
click at [363, 264] on span "Anterior" at bounding box center [360, 262] width 21 height 6
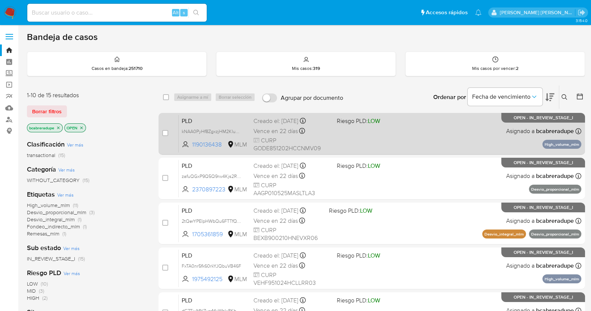
click at [275, 137] on span "CURP GODE851202HCCNMV09" at bounding box center [291, 144] width 77 height 16
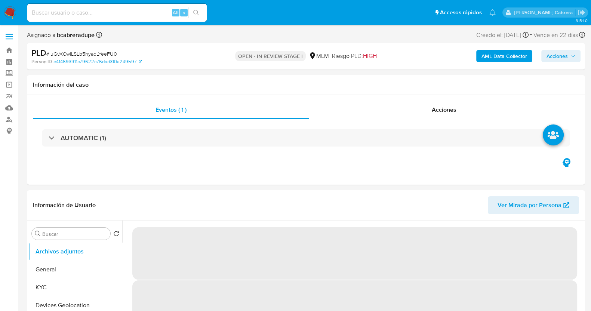
select select "10"
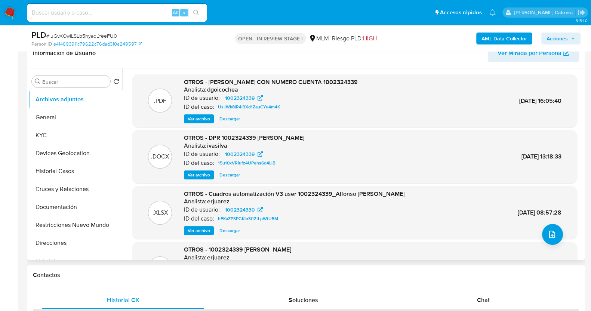
scroll to position [93, 0]
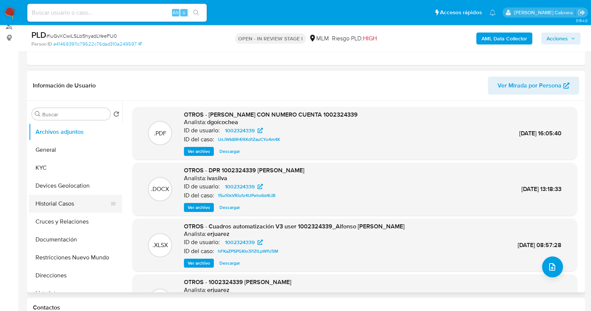
drag, startPoint x: 59, startPoint y: 207, endPoint x: 68, endPoint y: 204, distance: 8.8
click at [60, 207] on button "Historial Casos" at bounding box center [72, 204] width 87 height 18
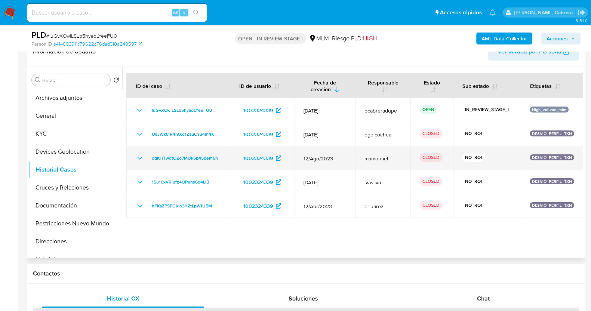
scroll to position [140, 0]
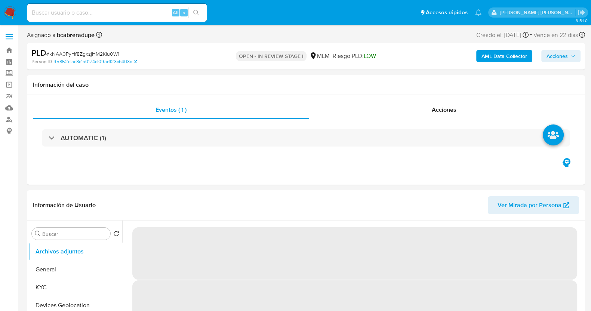
select select "10"
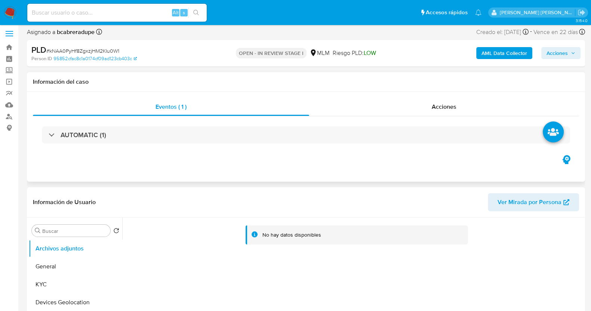
scroll to position [93, 0]
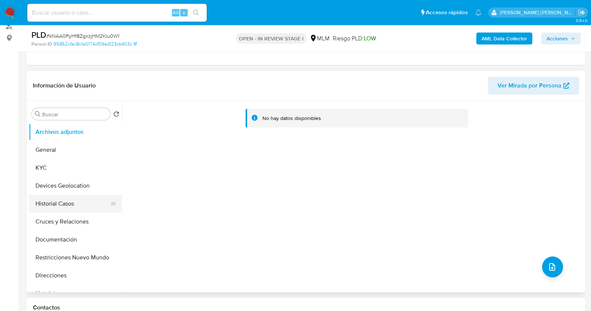
click at [72, 205] on button "Historial Casos" at bounding box center [72, 204] width 87 height 18
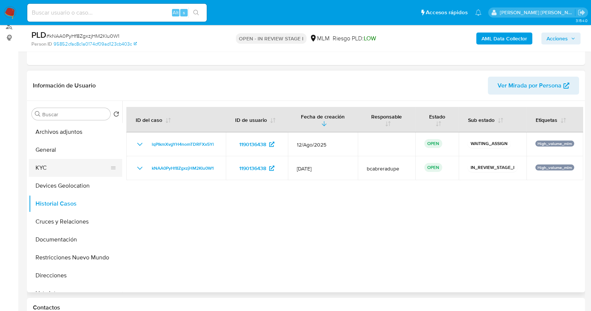
click at [56, 164] on button "KYC" at bounding box center [72, 168] width 87 height 18
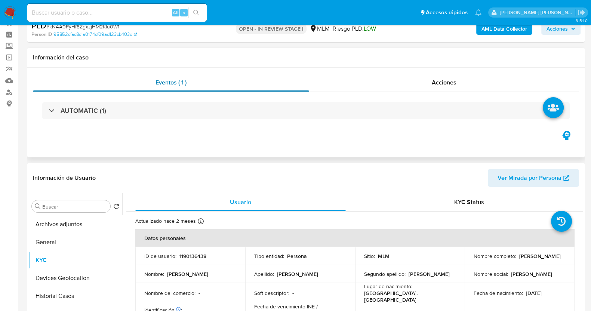
scroll to position [0, 0]
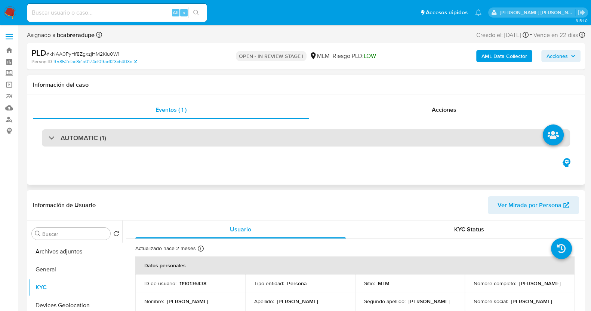
click at [85, 131] on div "AUTOMATIC (1)" at bounding box center [306, 137] width 528 height 17
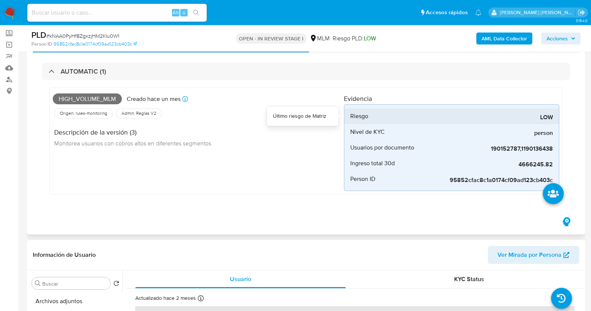
scroll to position [46, 0]
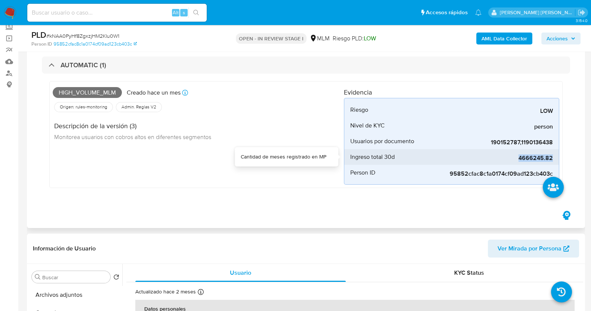
drag, startPoint x: 518, startPoint y: 158, endPoint x: 552, endPoint y: 162, distance: 34.2
click at [552, 162] on div "4666245.82" at bounding box center [497, 157] width 112 height 16
copy span "4666245.82"
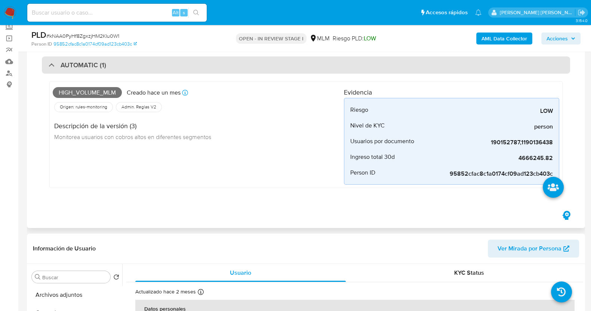
click at [67, 64] on h3 "AUTOMATIC (1)" at bounding box center [84, 65] width 46 height 8
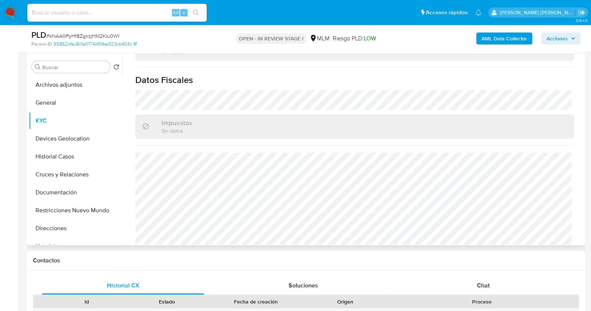
scroll to position [470, 0]
click at [78, 108] on button "General" at bounding box center [72, 103] width 87 height 18
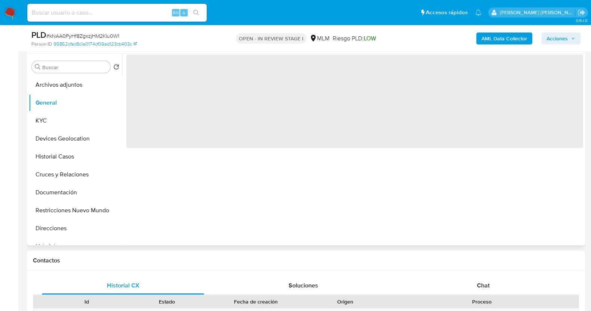
scroll to position [0, 0]
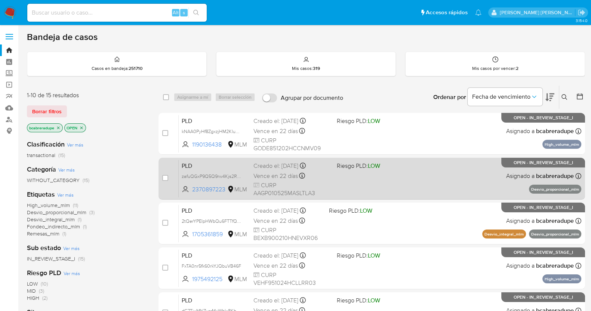
scroll to position [279, 0]
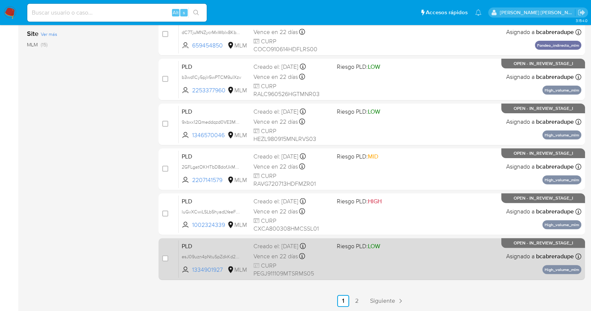
click at [267, 253] on span "Vence en 22 días" at bounding box center [275, 256] width 44 height 8
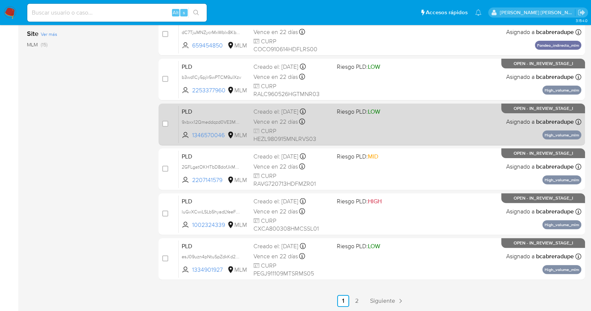
click at [290, 118] on span "Vence en 22 días" at bounding box center [275, 122] width 44 height 8
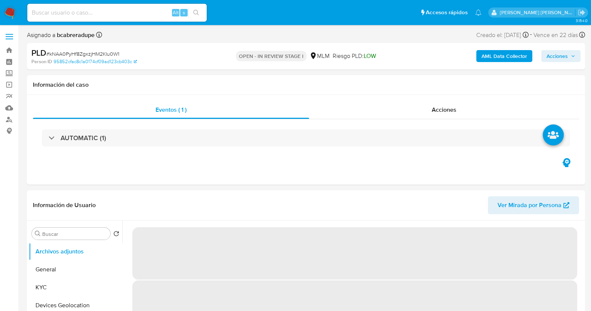
select select "10"
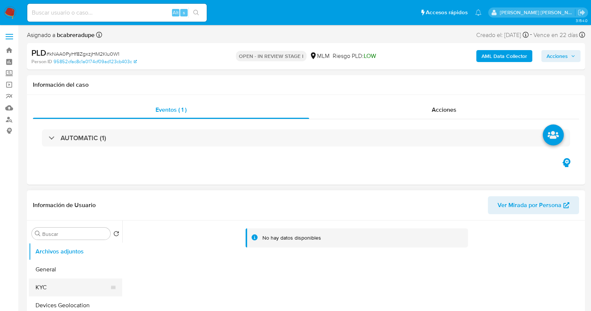
click at [70, 288] on button "KYC" at bounding box center [72, 288] width 87 height 18
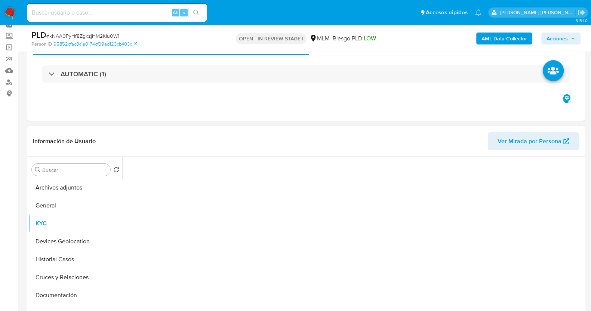
scroll to position [93, 0]
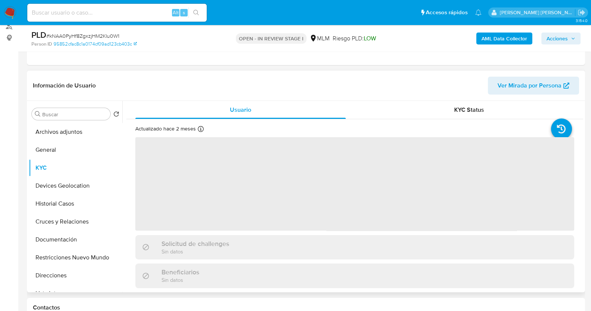
drag, startPoint x: 75, startPoint y: 181, endPoint x: 160, endPoint y: 165, distance: 86.7
click at [76, 181] on button "Devices Geolocation" at bounding box center [75, 186] width 93 height 18
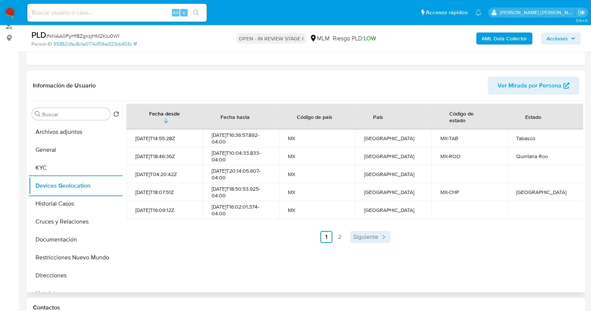
click at [376, 238] on span "Siguiente" at bounding box center [365, 237] width 25 height 6
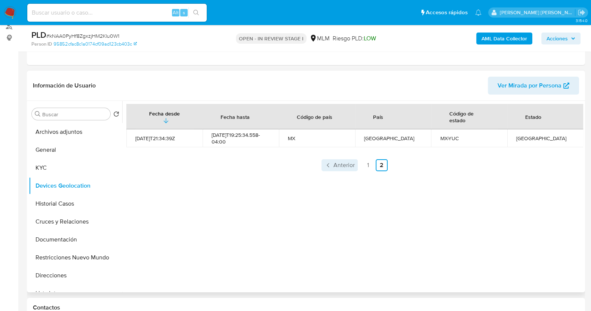
click at [338, 166] on span "Anterior" at bounding box center [343, 165] width 21 height 6
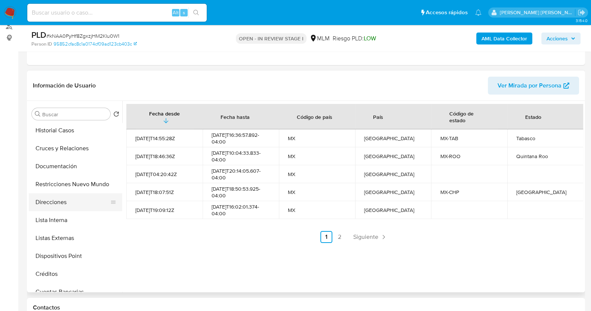
scroll to position [140, 0]
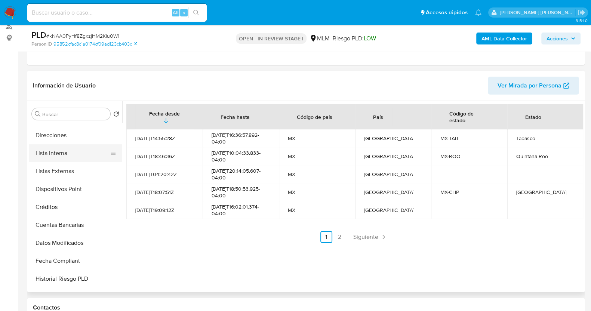
click at [76, 156] on button "Lista Interna" at bounding box center [72, 153] width 87 height 18
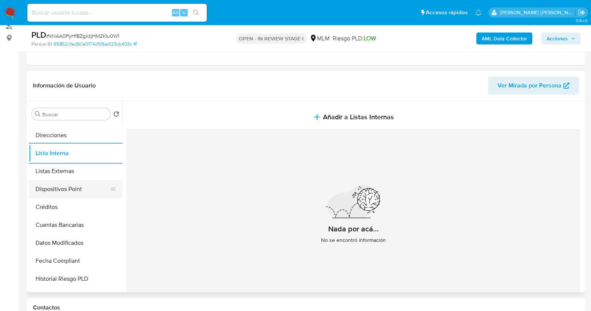
click at [59, 184] on button "Dispositivos Point" at bounding box center [72, 189] width 87 height 18
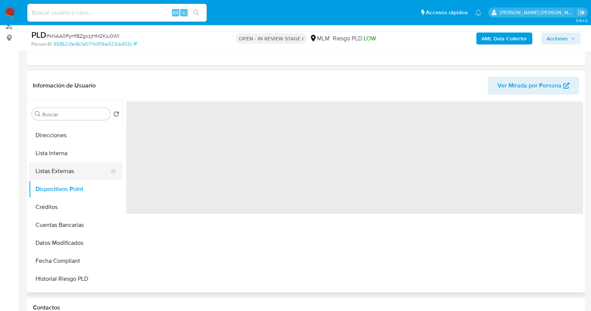
click at [71, 167] on button "Listas Externas" at bounding box center [72, 171] width 87 height 18
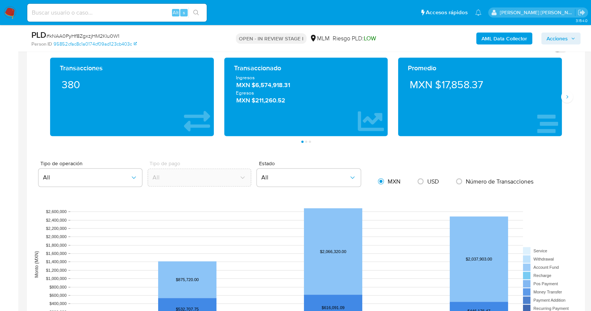
scroll to position [514, 0]
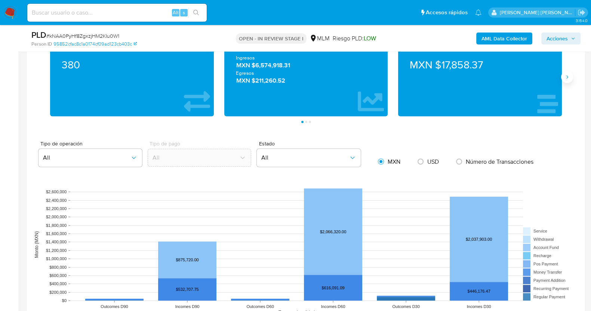
click at [569, 78] on icon "Siguiente" at bounding box center [567, 77] width 6 height 6
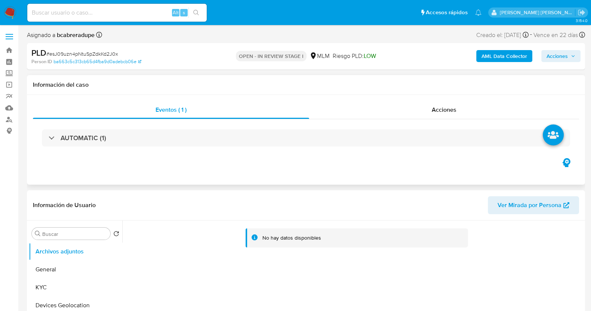
select select "10"
click at [64, 286] on button "KYC" at bounding box center [75, 288] width 93 height 18
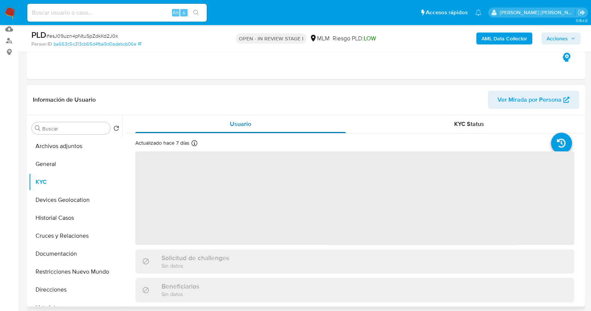
scroll to position [93, 0]
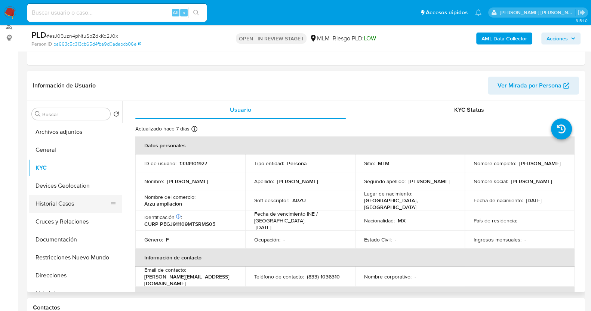
click at [64, 203] on button "Historial Casos" at bounding box center [72, 204] width 87 height 18
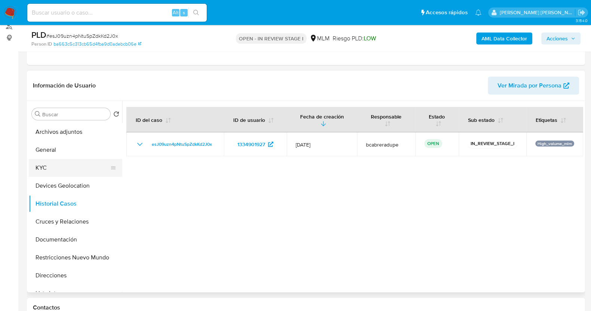
click at [55, 164] on button "KYC" at bounding box center [72, 168] width 87 height 18
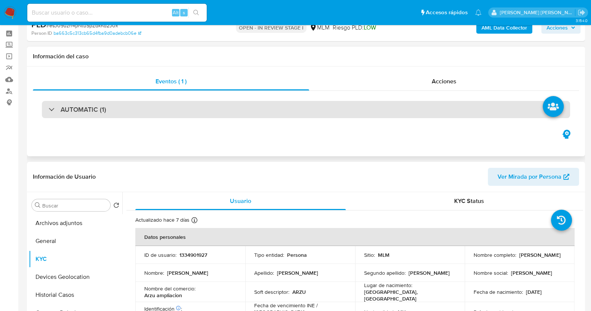
scroll to position [0, 0]
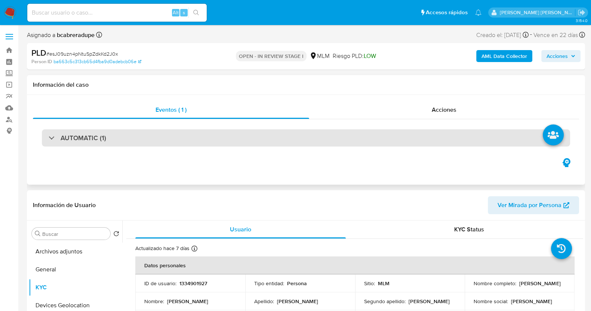
drag, startPoint x: 54, startPoint y: 131, endPoint x: 64, endPoint y: 138, distance: 11.8
click at [55, 133] on div "AUTOMATIC (1)" at bounding box center [306, 137] width 528 height 17
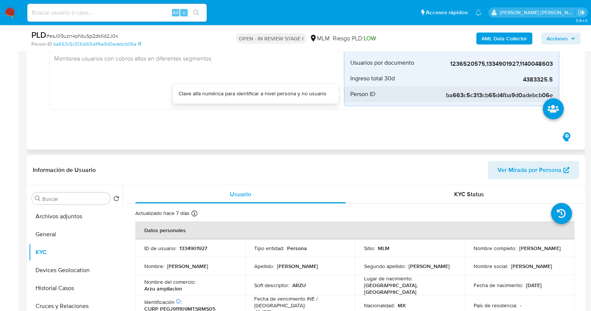
scroll to position [46, 0]
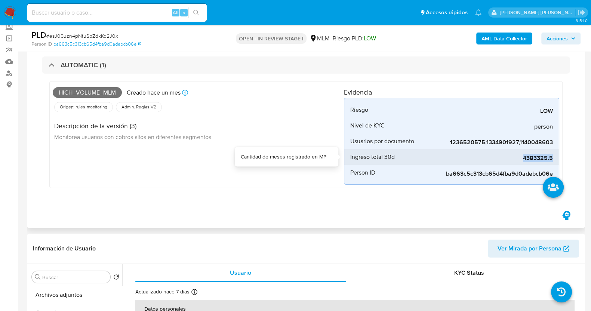
drag, startPoint x: 525, startPoint y: 159, endPoint x: 555, endPoint y: 159, distance: 30.3
click at [555, 159] on li "Ingreso total 30d 4383325.5" at bounding box center [451, 157] width 215 height 16
copy span "4383325.5"
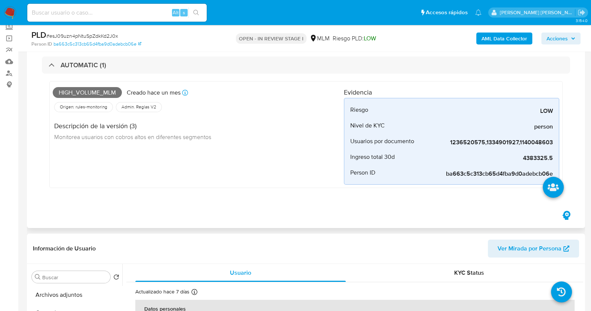
drag, startPoint x: 58, startPoint y: 61, endPoint x: 80, endPoint y: 97, distance: 43.0
click at [58, 61] on div "AUTOMATIC (1)" at bounding box center [78, 65] width 58 height 8
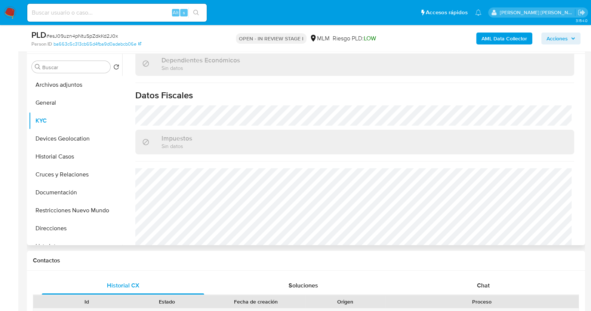
scroll to position [462, 0]
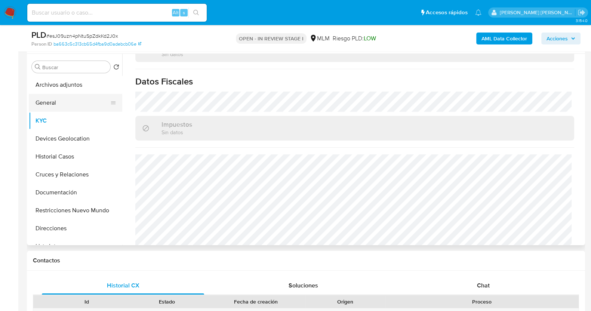
click at [68, 105] on button "General" at bounding box center [72, 103] width 87 height 18
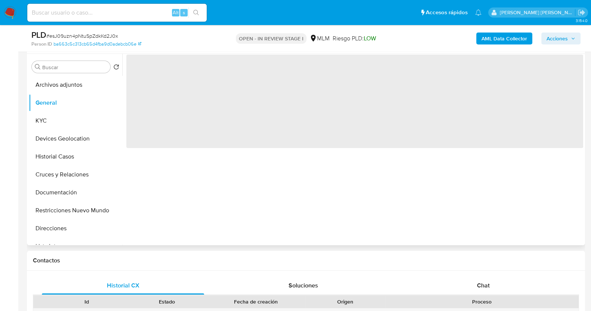
scroll to position [0, 0]
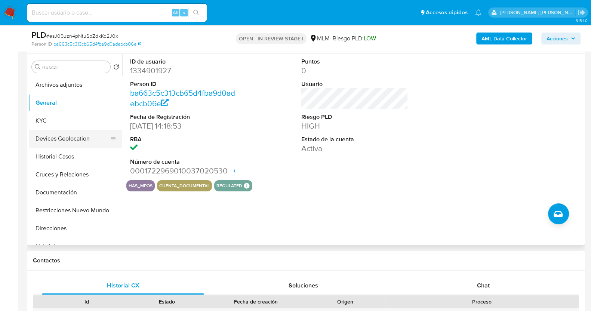
click at [71, 135] on button "Devices Geolocation" at bounding box center [72, 139] width 87 height 18
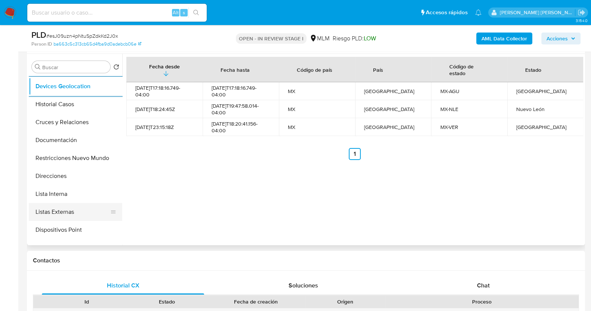
scroll to position [140, 0]
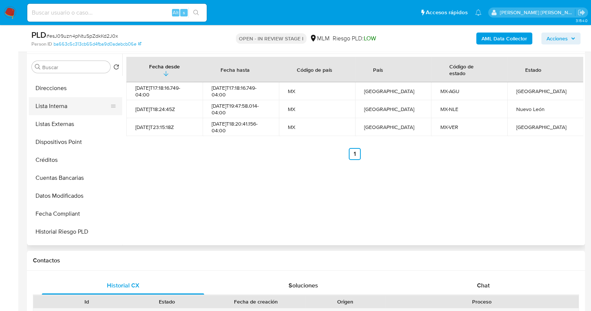
click at [65, 108] on button "Lista Interna" at bounding box center [72, 106] width 87 height 18
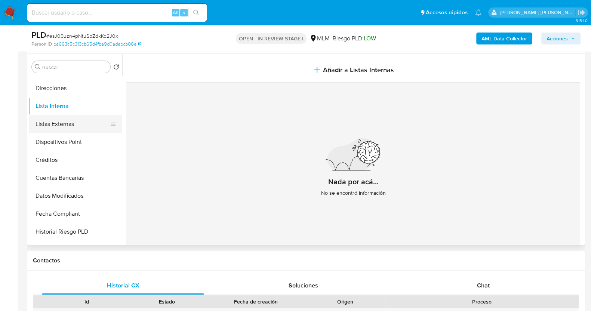
click at [68, 119] on button "Listas Externas" at bounding box center [72, 124] width 87 height 18
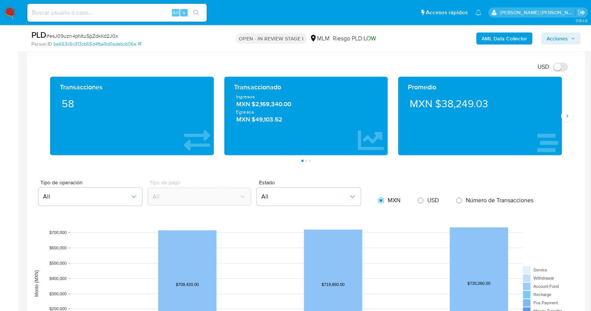
scroll to position [544, 0]
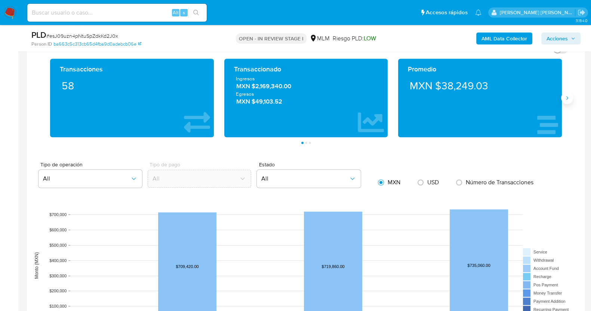
click at [569, 97] on icon "Siguiente" at bounding box center [567, 98] width 6 height 6
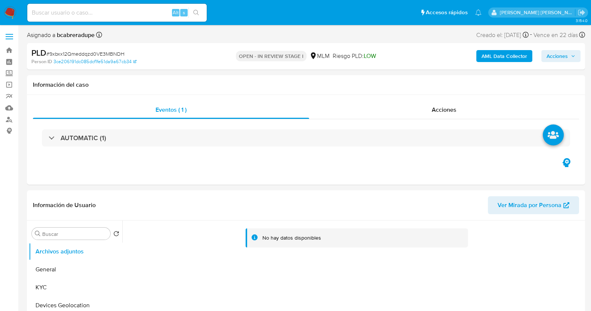
select select "10"
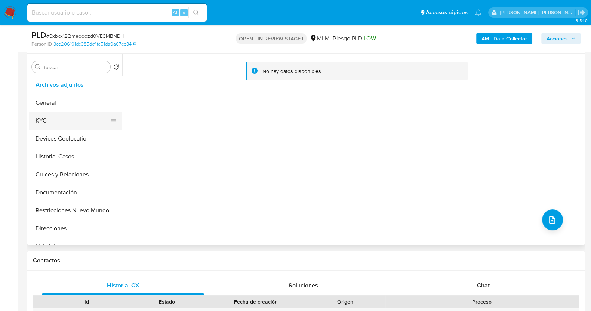
click at [70, 120] on button "KYC" at bounding box center [72, 121] width 87 height 18
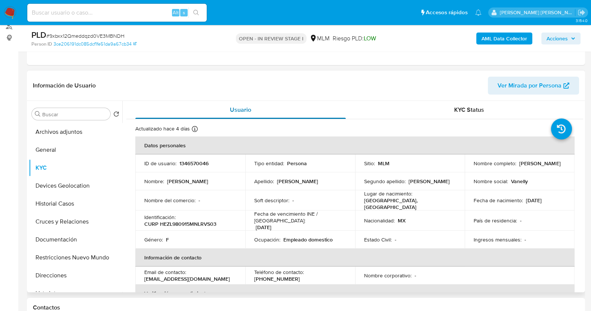
scroll to position [46, 0]
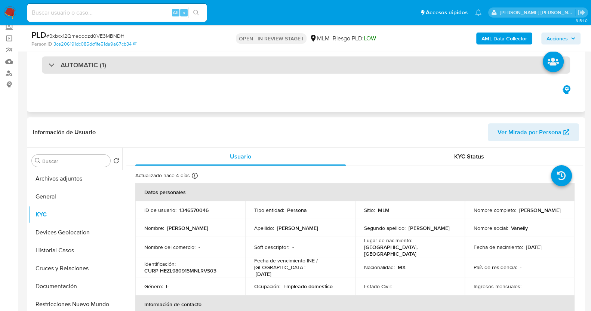
click at [94, 63] on h3 "AUTOMATIC (1)" at bounding box center [84, 65] width 46 height 8
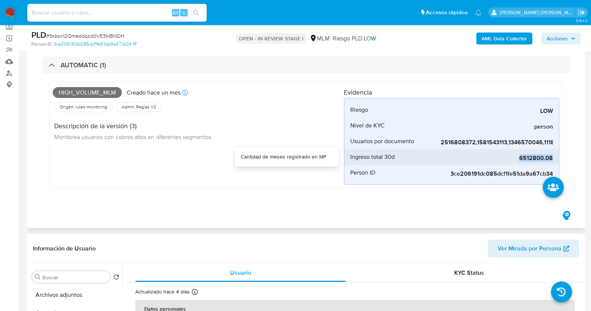
drag, startPoint x: 519, startPoint y: 160, endPoint x: 554, endPoint y: 154, distance: 35.9
click at [554, 154] on li "Ingreso total 30d 6512800.08" at bounding box center [451, 157] width 215 height 16
copy span "6512800.08"
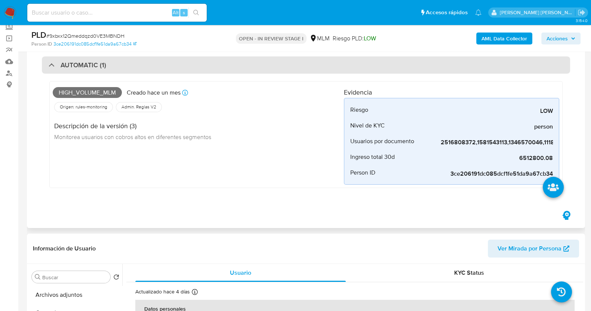
click at [47, 62] on div "AUTOMATIC (1)" at bounding box center [306, 64] width 528 height 17
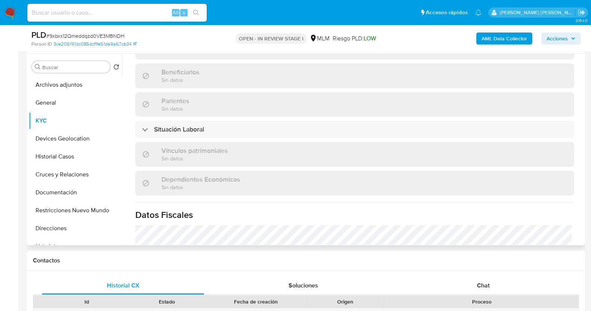
scroll to position [467, 0]
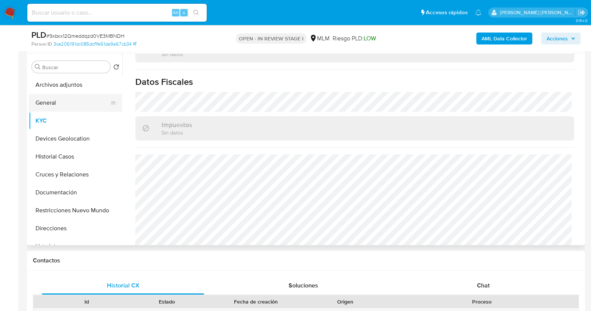
click at [68, 103] on button "General" at bounding box center [72, 103] width 87 height 18
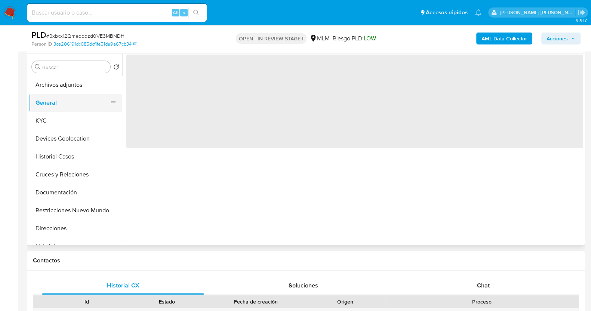
scroll to position [0, 0]
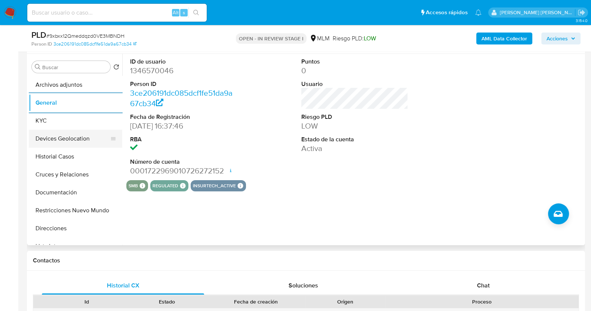
click at [64, 137] on button "Devices Geolocation" at bounding box center [72, 139] width 87 height 18
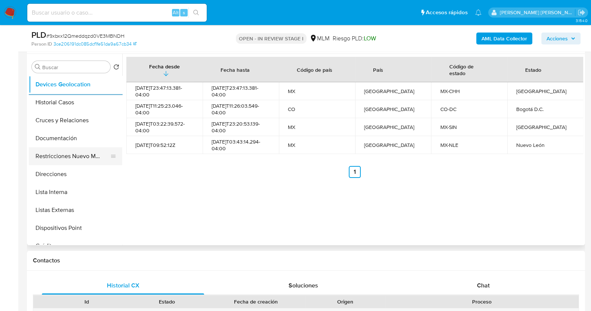
scroll to position [93, 0]
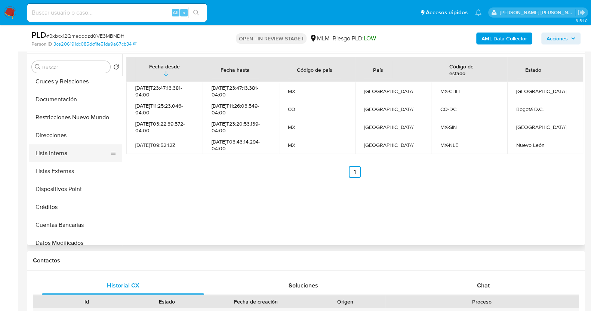
click at [63, 156] on button "Lista Interna" at bounding box center [72, 153] width 87 height 18
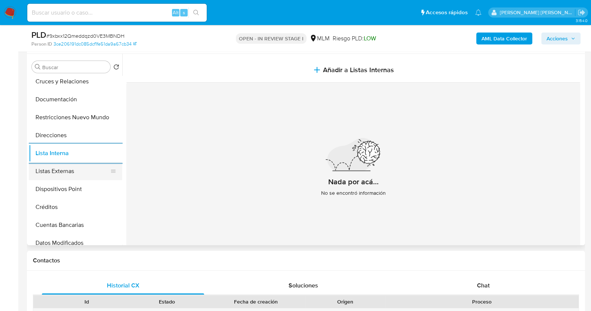
click at [69, 170] on button "Listas Externas" at bounding box center [72, 171] width 87 height 18
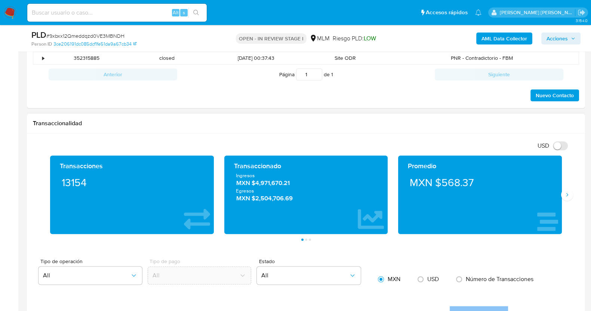
scroll to position [514, 0]
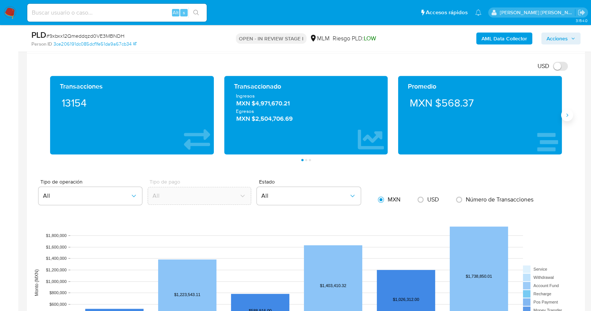
click at [568, 116] on icon "Siguiente" at bounding box center [567, 115] width 6 height 6
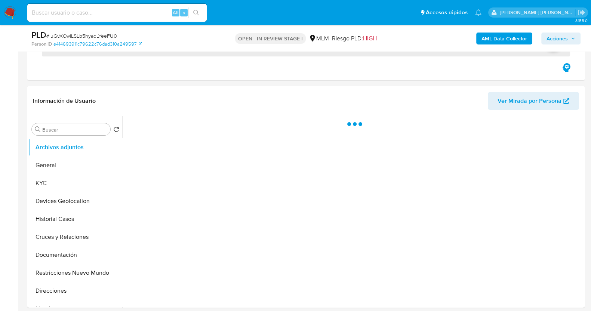
scroll to position [140, 0]
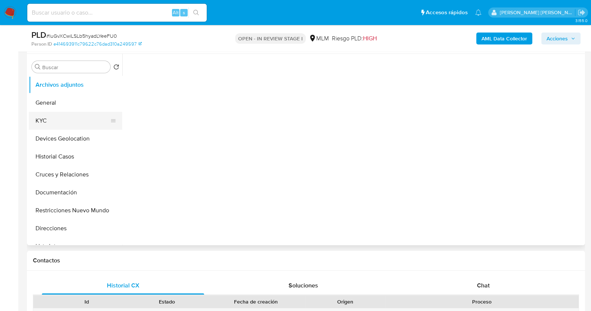
click at [67, 123] on button "KYC" at bounding box center [72, 121] width 87 height 18
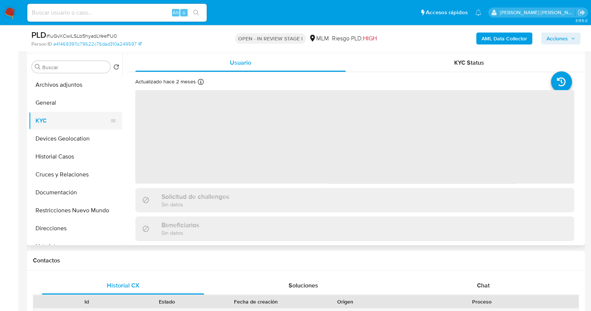
select select "10"
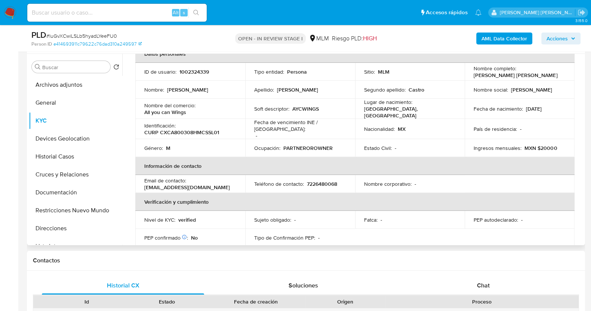
scroll to position [0, 0]
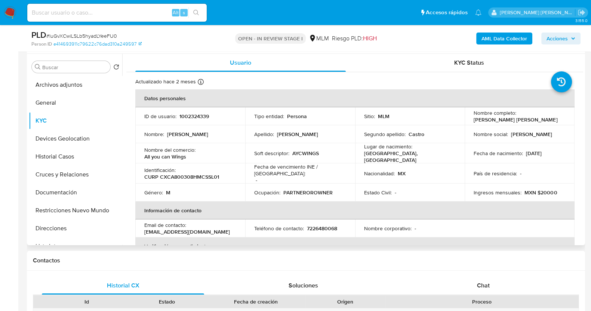
drag, startPoint x: 470, startPoint y: 119, endPoint x: 559, endPoint y: 122, distance: 89.1
click at [559, 122] on td "Nombre completo : [PERSON_NAME] [PERSON_NAME]" at bounding box center [520, 116] width 110 height 18
copy p "[PERSON_NAME] [PERSON_NAME]"
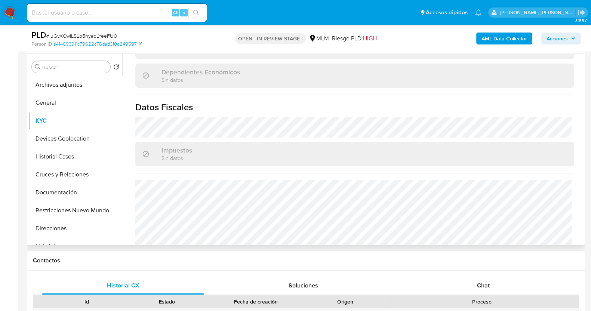
scroll to position [462, 0]
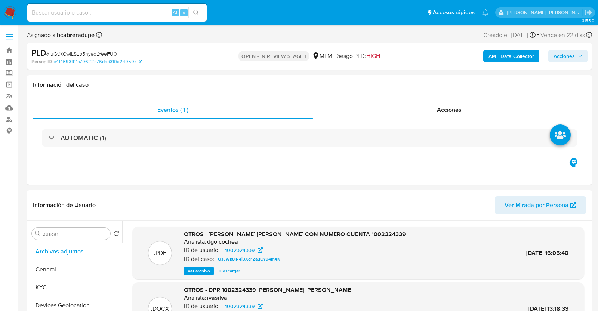
select select "10"
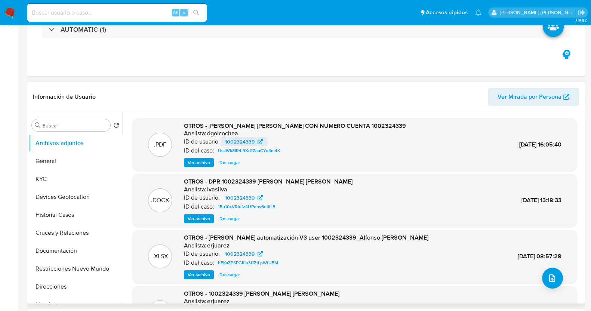
scroll to position [140, 0]
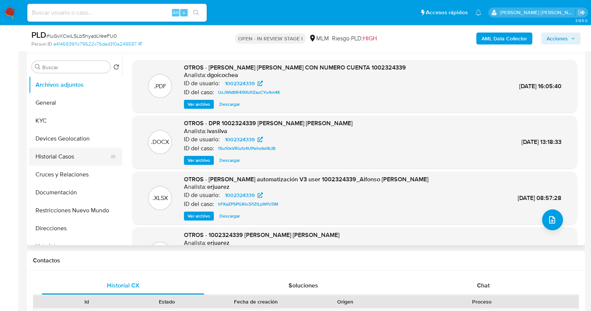
drag, startPoint x: 54, startPoint y: 157, endPoint x: 74, endPoint y: 155, distance: 19.6
click at [54, 158] on button "Historial Casos" at bounding box center [72, 157] width 87 height 18
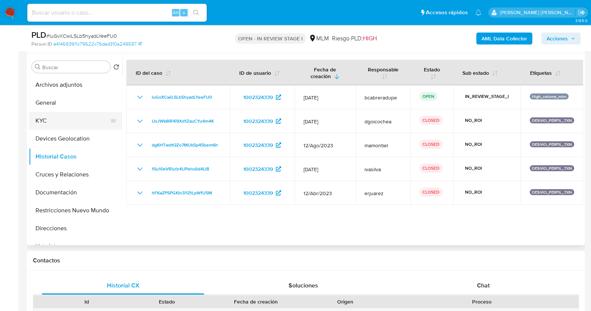
click at [60, 119] on button "KYC" at bounding box center [72, 121] width 87 height 18
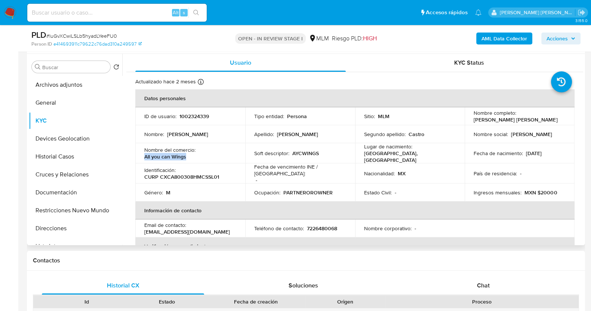
drag, startPoint x: 143, startPoint y: 156, endPoint x: 193, endPoint y: 157, distance: 49.4
click at [193, 157] on td "Nombre del comercio : All you can Wings" at bounding box center [190, 153] width 110 height 20
copy p "All you can Wings"
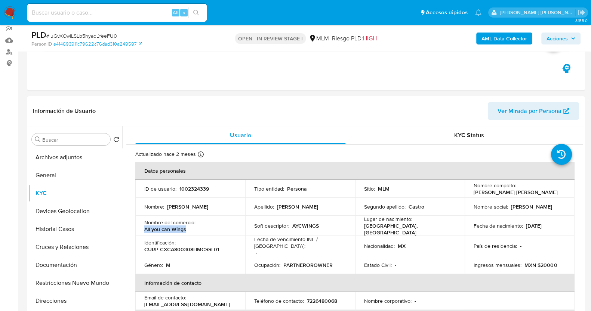
scroll to position [46, 0]
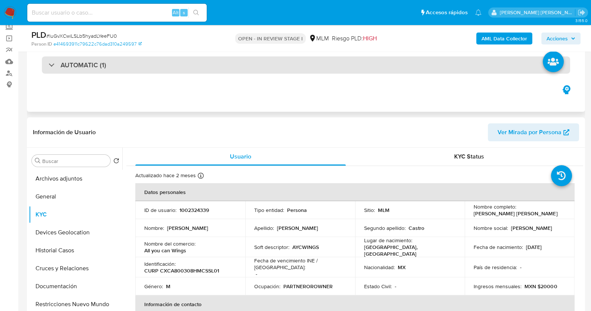
click at [63, 68] on h3 "AUTOMATIC (1)" at bounding box center [84, 65] width 46 height 8
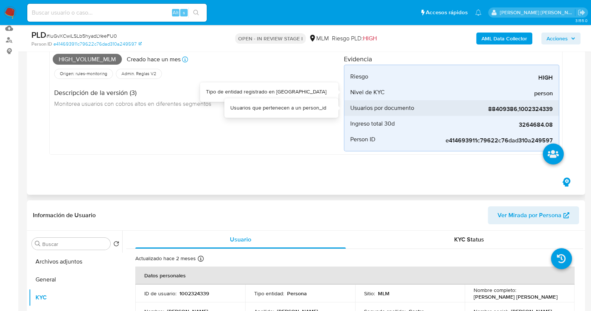
scroll to position [93, 0]
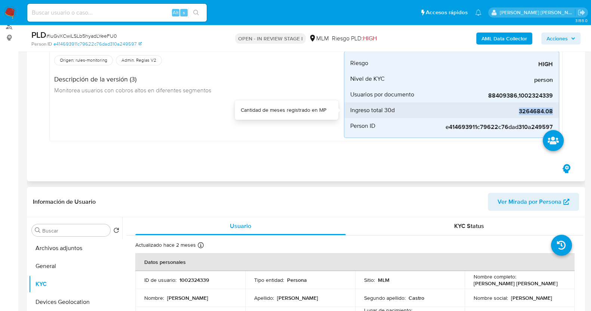
drag, startPoint x: 520, startPoint y: 111, endPoint x: 554, endPoint y: 110, distance: 34.0
click at [554, 110] on li "Ingreso total 30d 3264684.08" at bounding box center [451, 110] width 215 height 16
copy span "3264684.08"
